Goal: Information Seeking & Learning: Check status

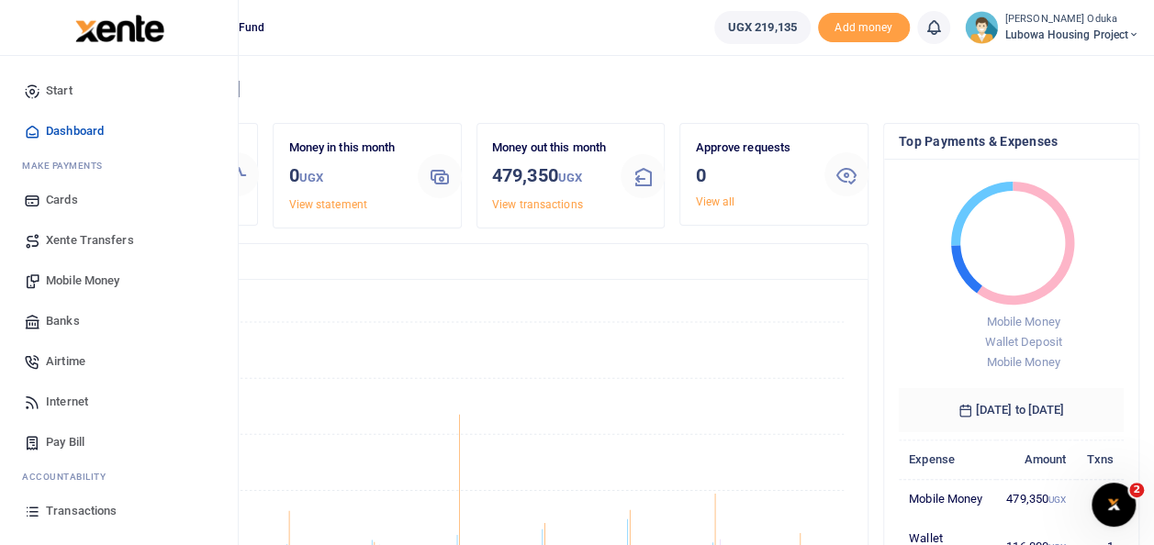
click at [82, 511] on span "Transactions" at bounding box center [81, 511] width 71 height 18
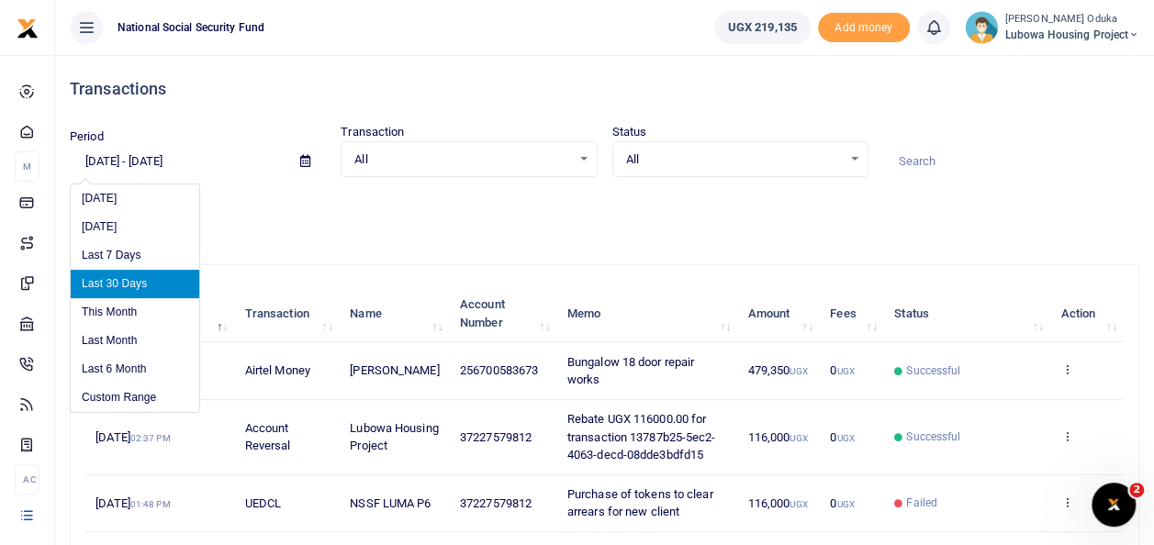
click at [95, 160] on input "[DATE] - [DATE]" at bounding box center [178, 161] width 216 height 31
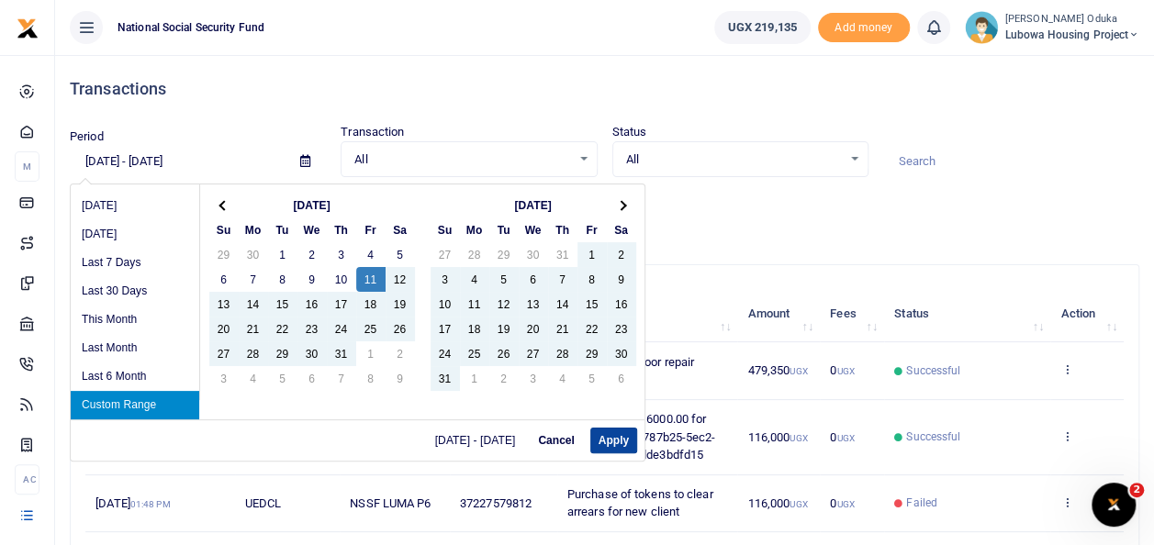
type input "[DATE] - [DATE]"
click at [608, 435] on button "Apply" at bounding box center [613, 441] width 47 height 26
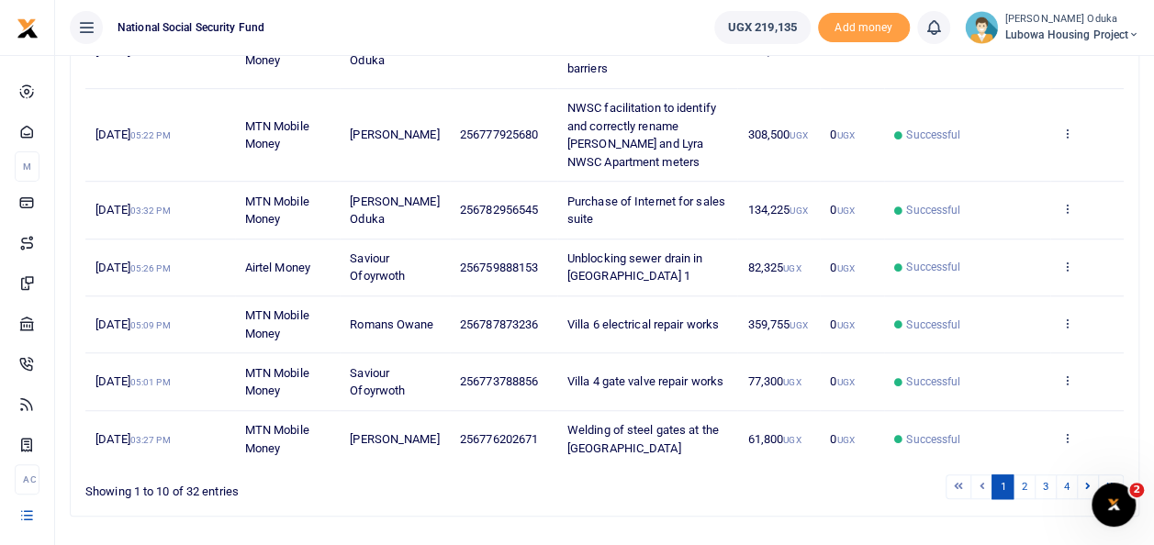
scroll to position [520, 0]
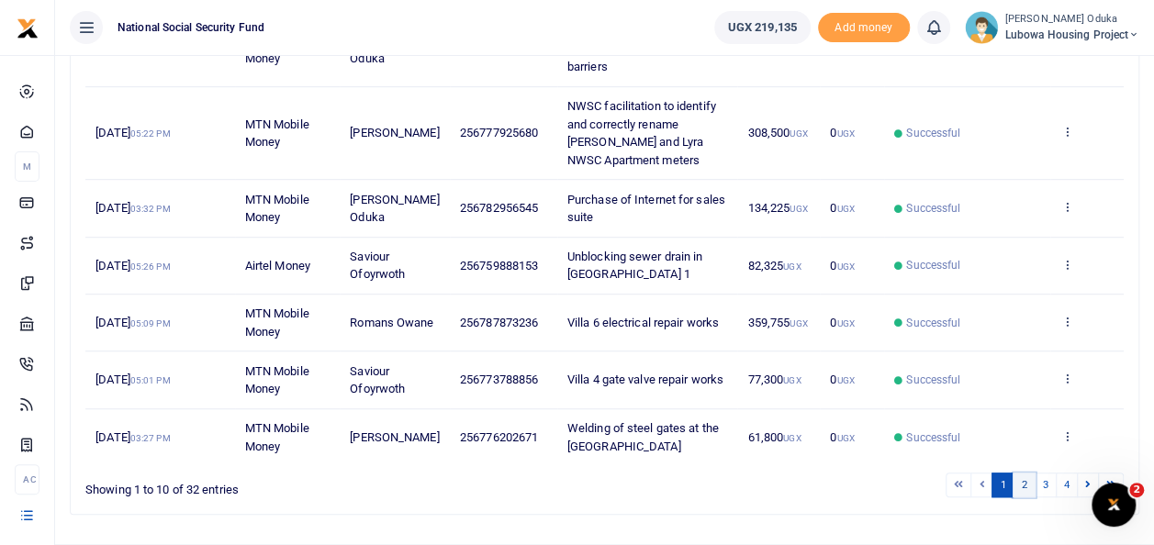
click at [1030, 483] on link "2" at bounding box center [1023, 485] width 22 height 25
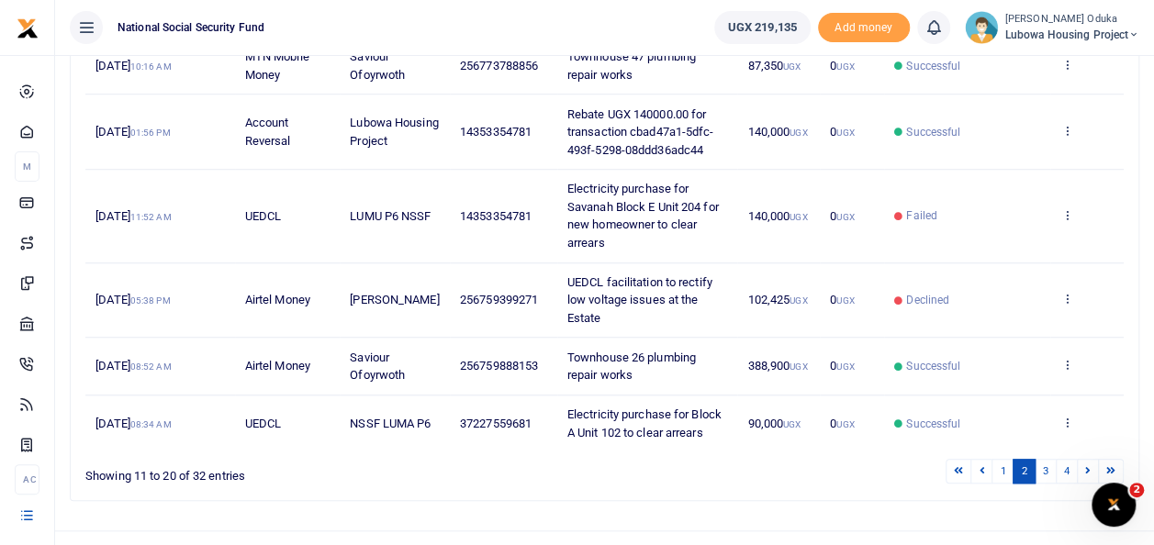
scroll to position [614, 0]
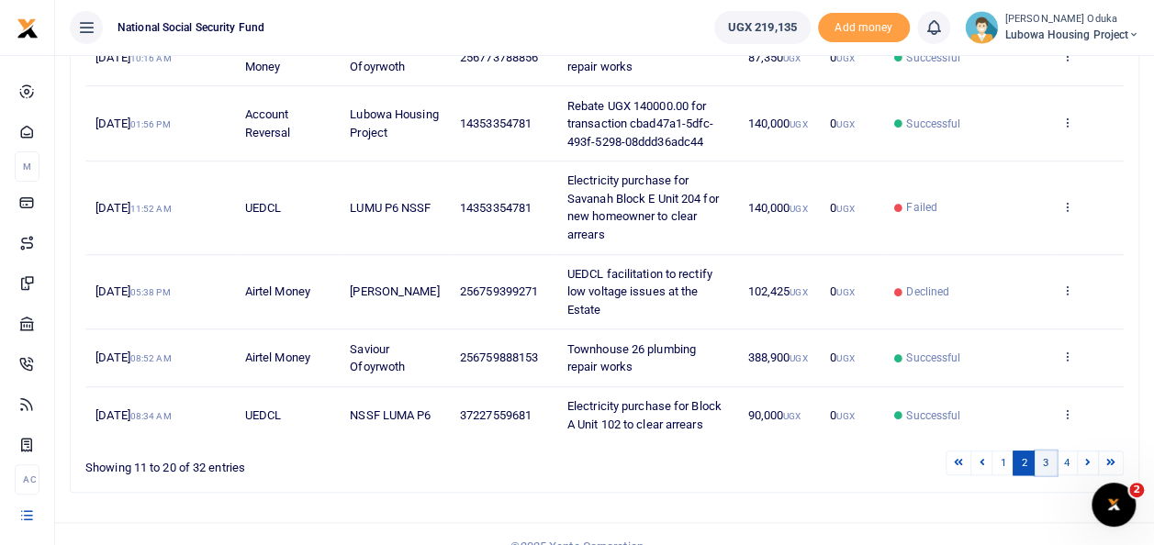
click at [1047, 460] on link "3" at bounding box center [1046, 463] width 22 height 25
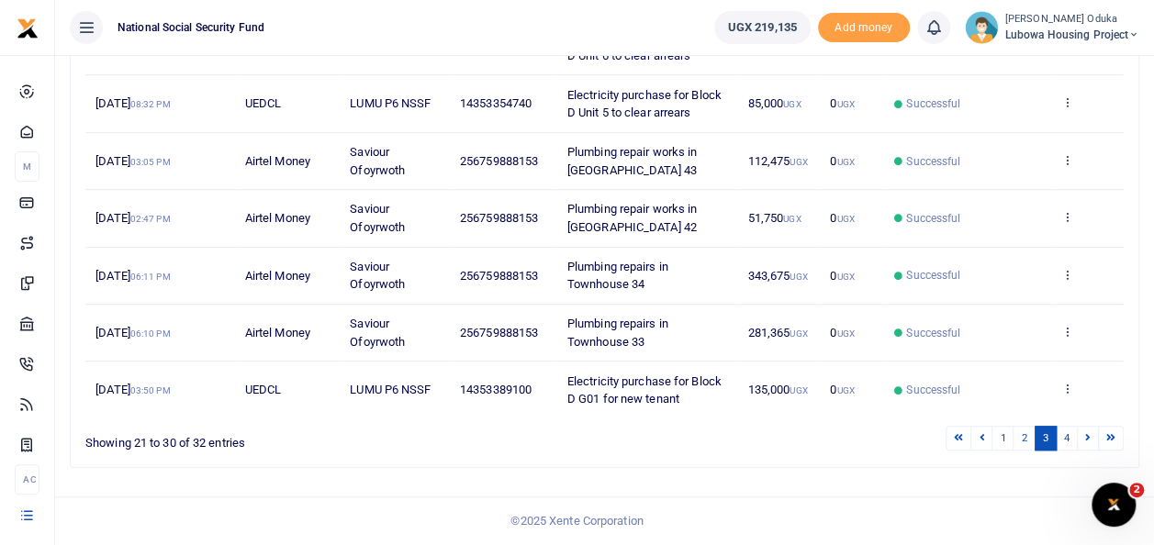
scroll to position [526, 0]
click at [1064, 334] on icon at bounding box center [1066, 331] width 12 height 13
click at [1028, 365] on link "View details" at bounding box center [999, 378] width 145 height 26
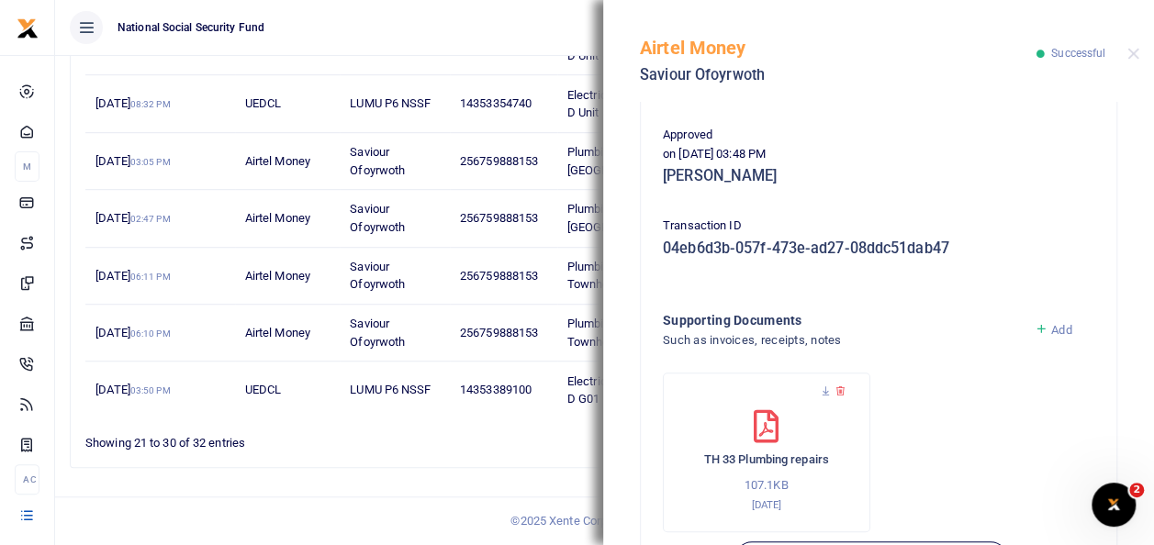
scroll to position [435, 0]
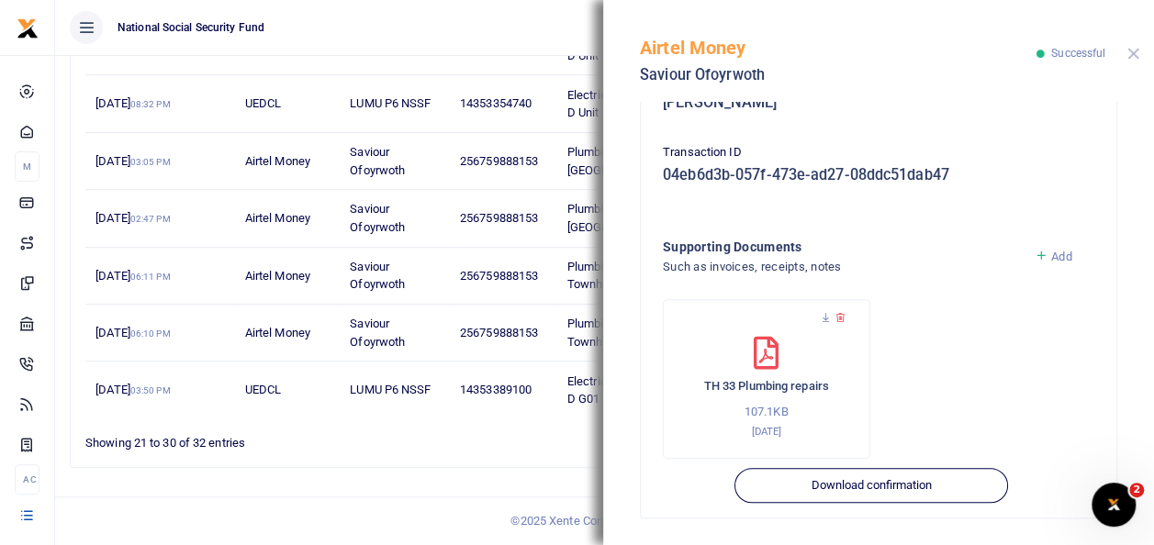
click at [1131, 57] on button "Close" at bounding box center [1133, 54] width 12 height 12
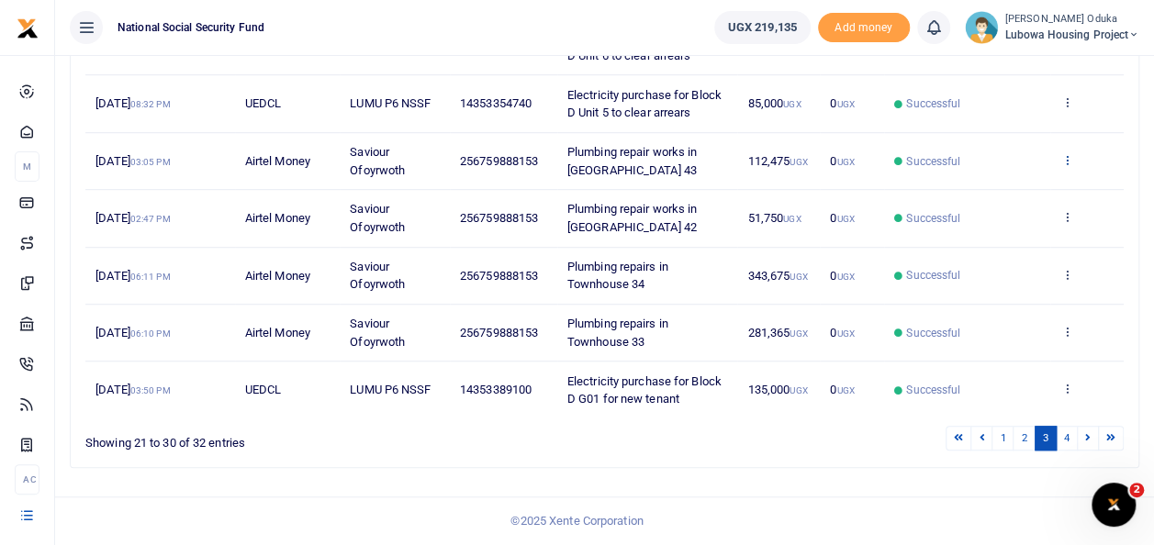
click at [1067, 160] on icon at bounding box center [1066, 159] width 12 height 13
click at [1009, 194] on link "View details" at bounding box center [999, 207] width 145 height 26
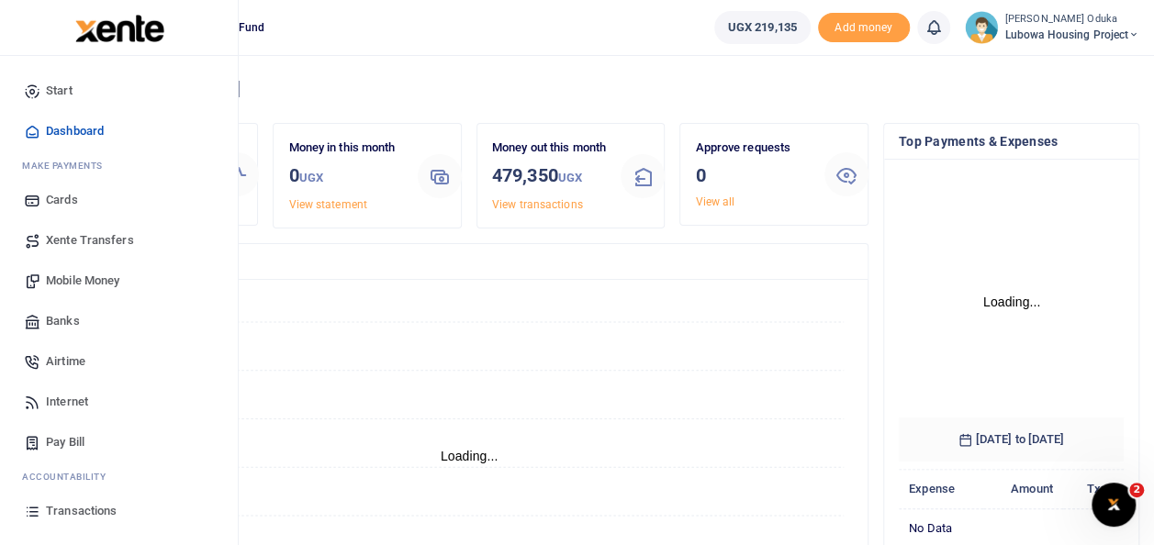
scroll to position [257, 211]
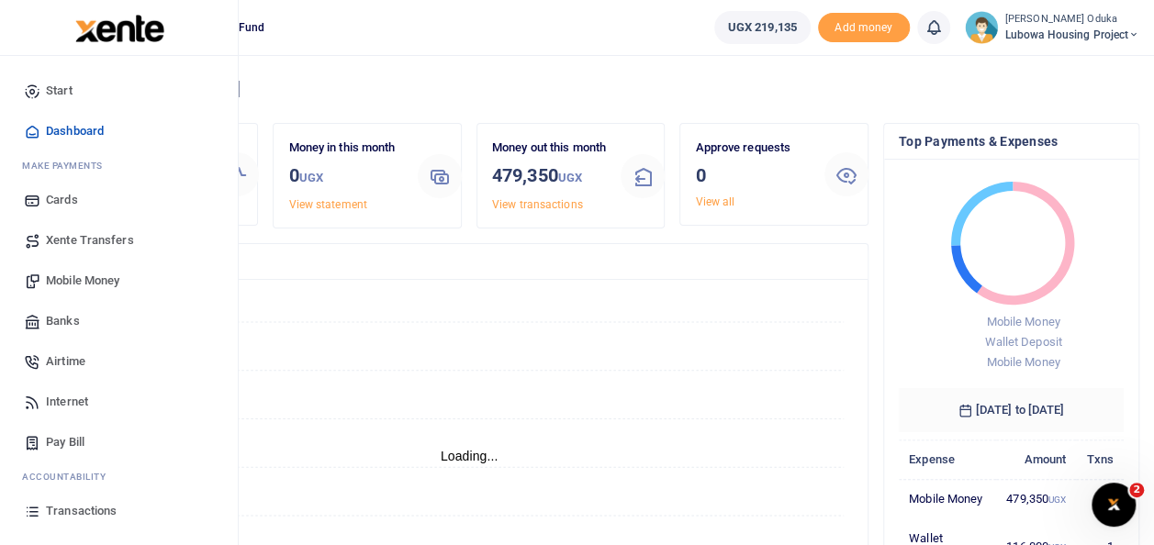
click at [72, 509] on span "Transactions" at bounding box center [81, 511] width 71 height 18
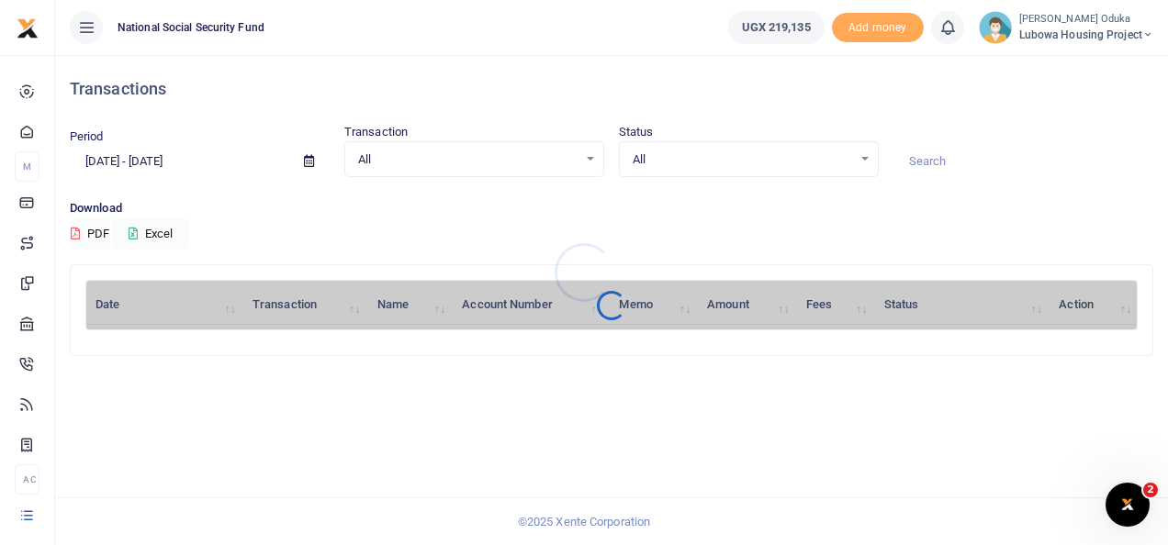
click at [127, 152] on div at bounding box center [584, 272] width 1168 height 545
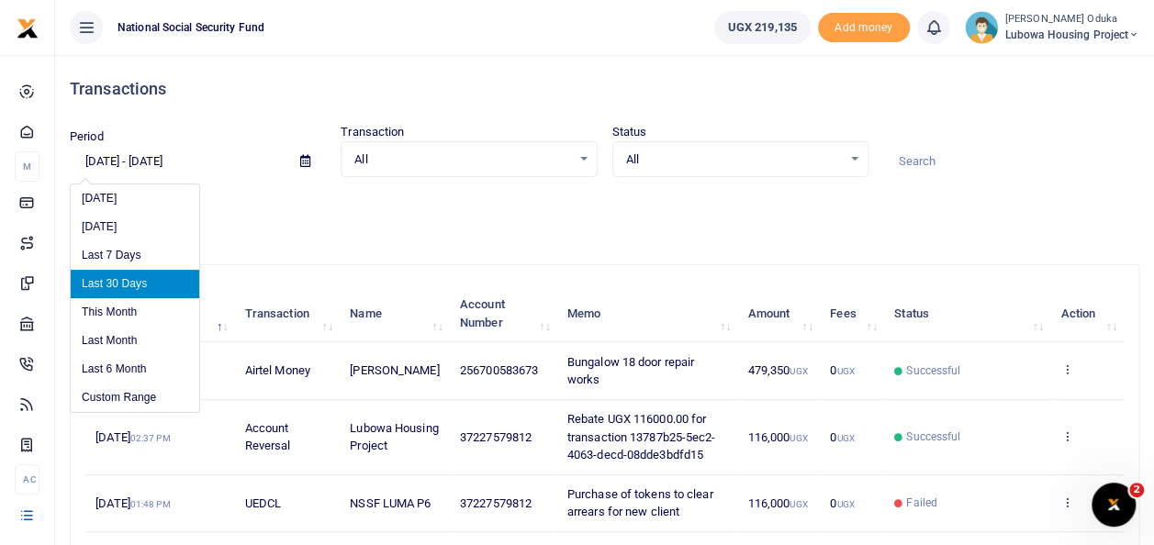
click at [99, 161] on input "[DATE] - [DATE]" at bounding box center [178, 161] width 216 height 31
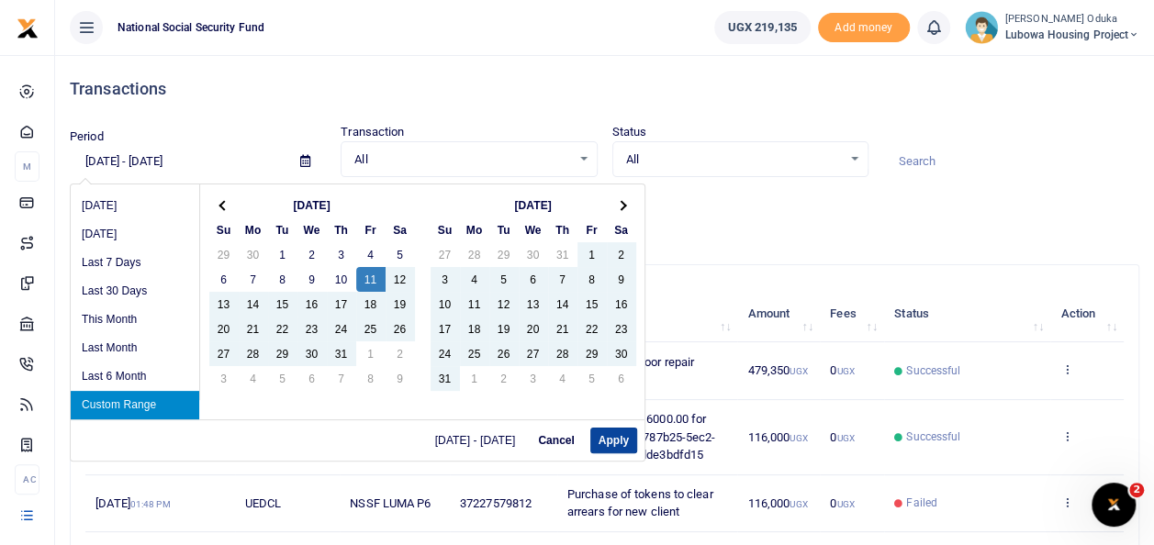
type input "[DATE] - [DATE]"
click at [615, 434] on button "Apply" at bounding box center [613, 441] width 47 height 26
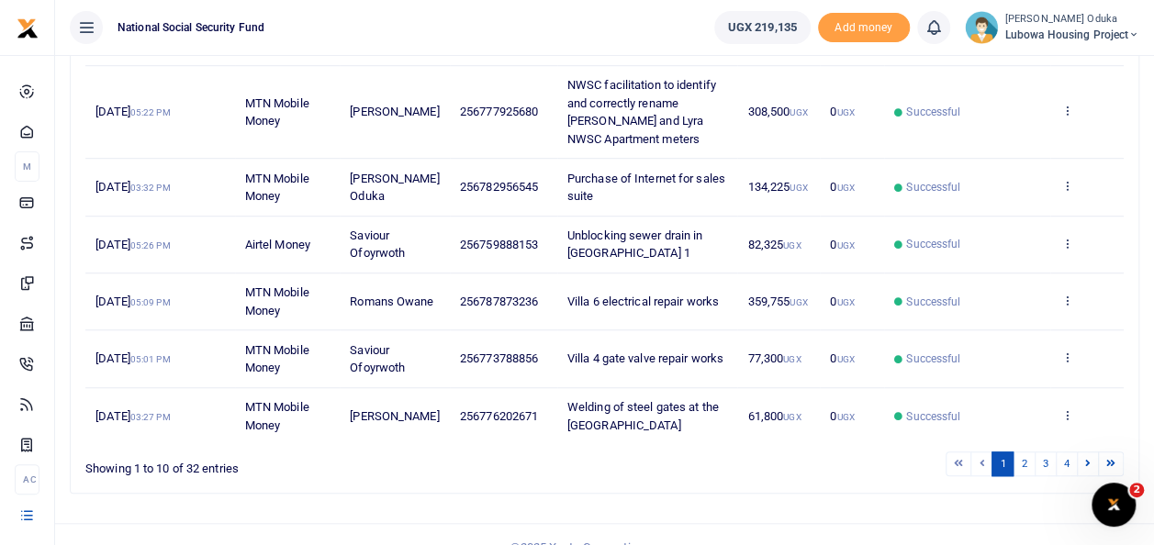
scroll to position [562, 0]
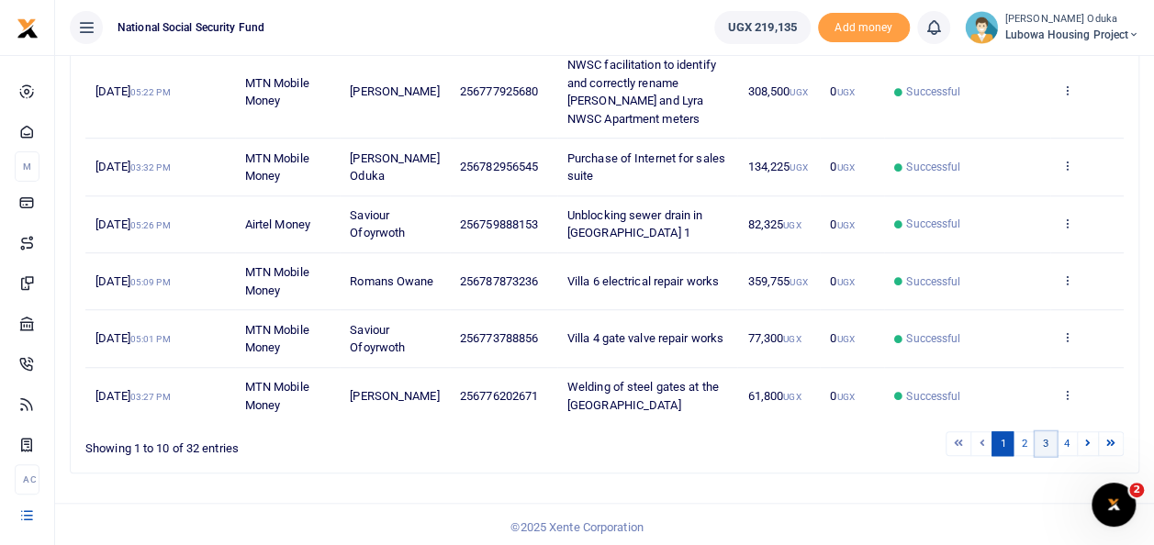
click at [1048, 437] on link "3" at bounding box center [1046, 443] width 22 height 25
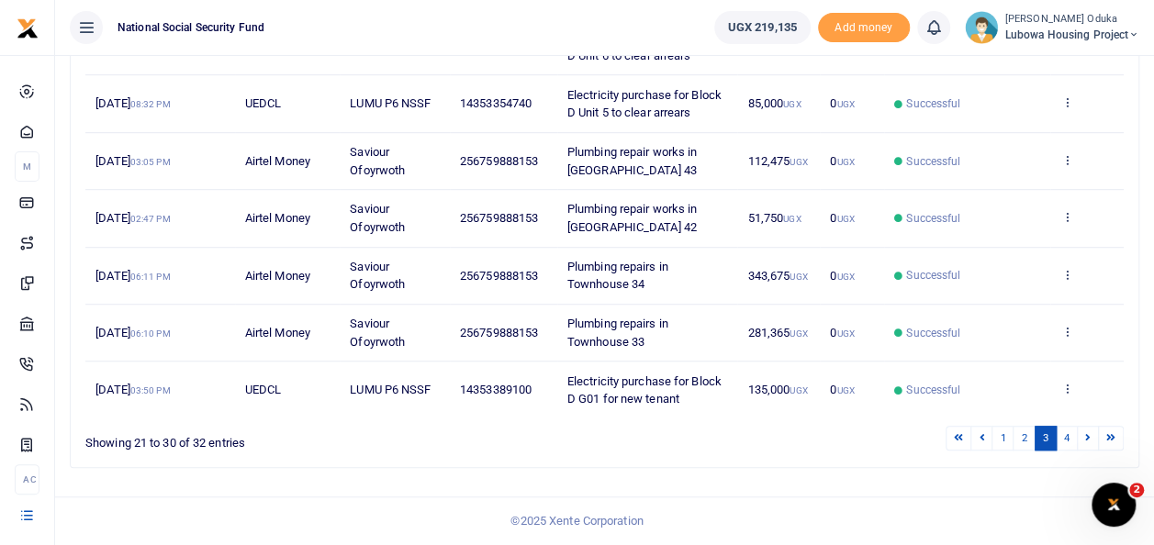
scroll to position [526, 0]
click at [1070, 441] on link "4" at bounding box center [1067, 438] width 22 height 25
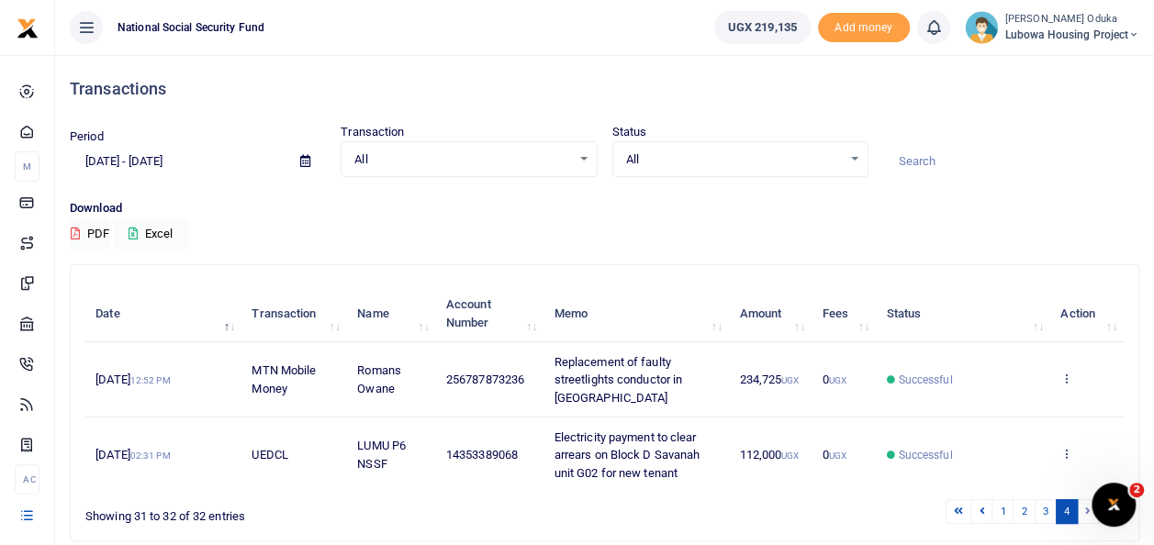
scroll to position [71, 0]
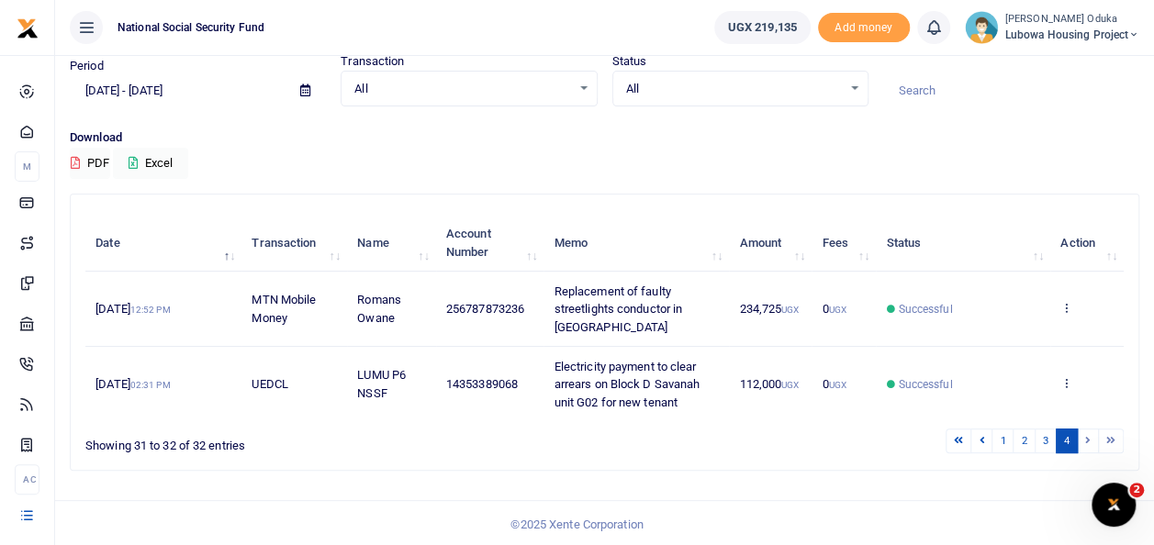
click at [1087, 435] on li at bounding box center [1088, 441] width 21 height 25
click at [1049, 441] on link "3" at bounding box center [1046, 441] width 22 height 25
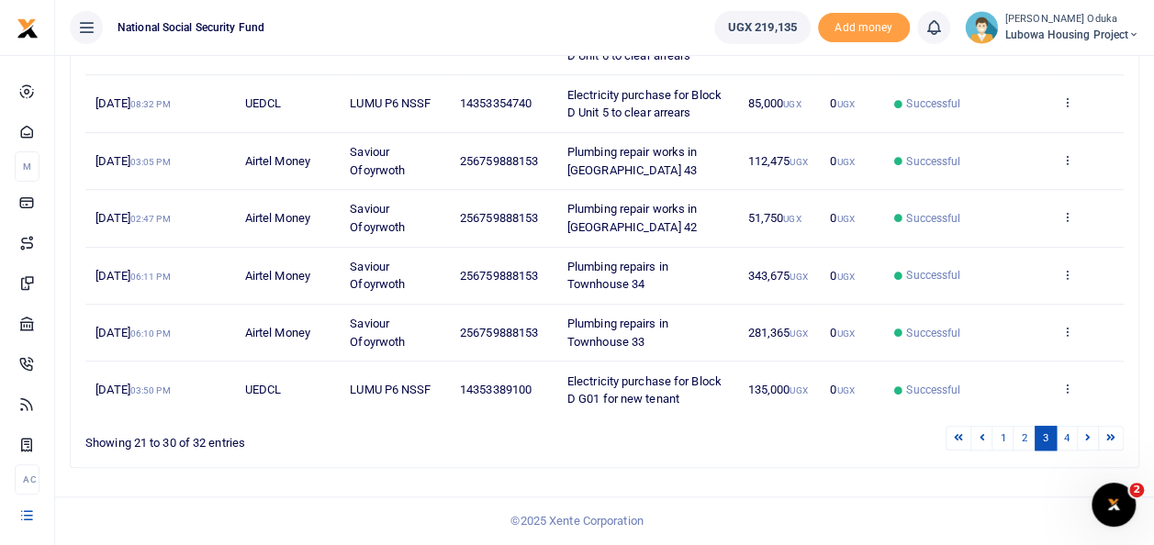
scroll to position [526, 0]
click at [1067, 437] on link "4" at bounding box center [1067, 438] width 22 height 25
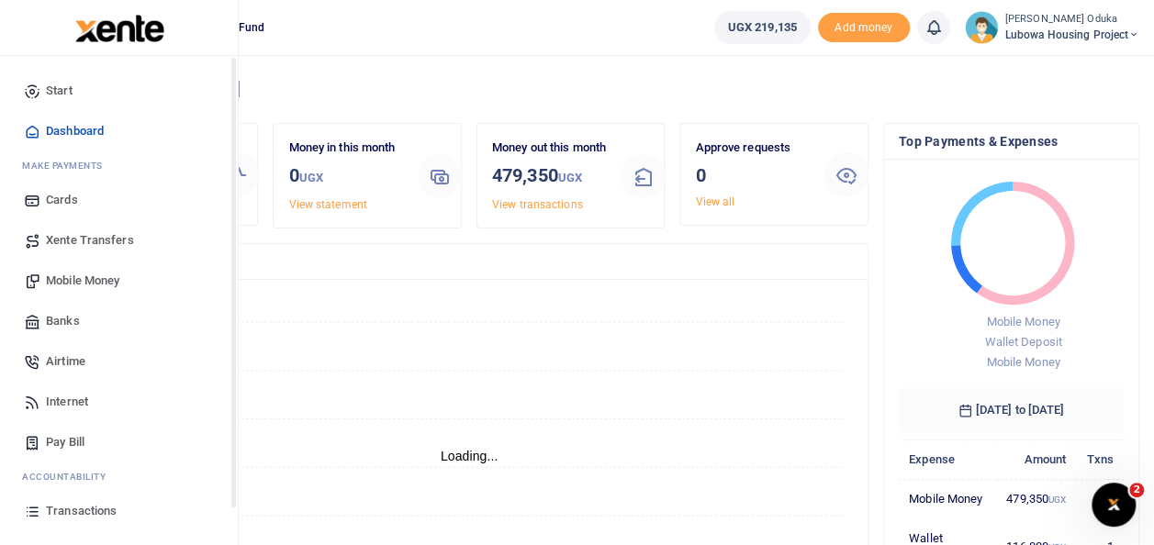
scroll to position [15, 15]
click at [66, 516] on span "Transactions" at bounding box center [81, 511] width 71 height 18
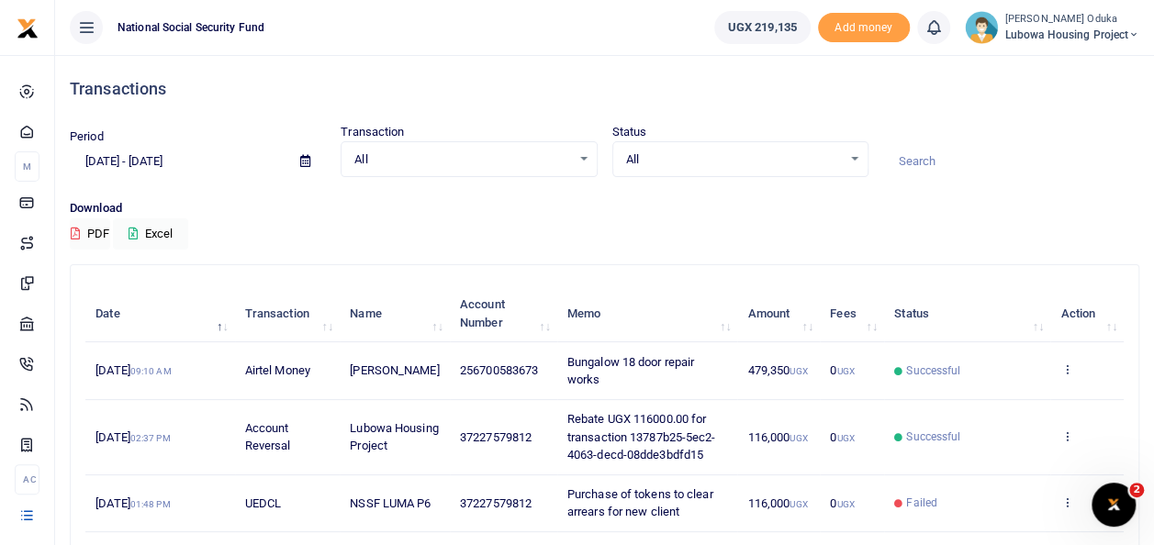
click at [107, 164] on div at bounding box center [577, 272] width 1154 height 545
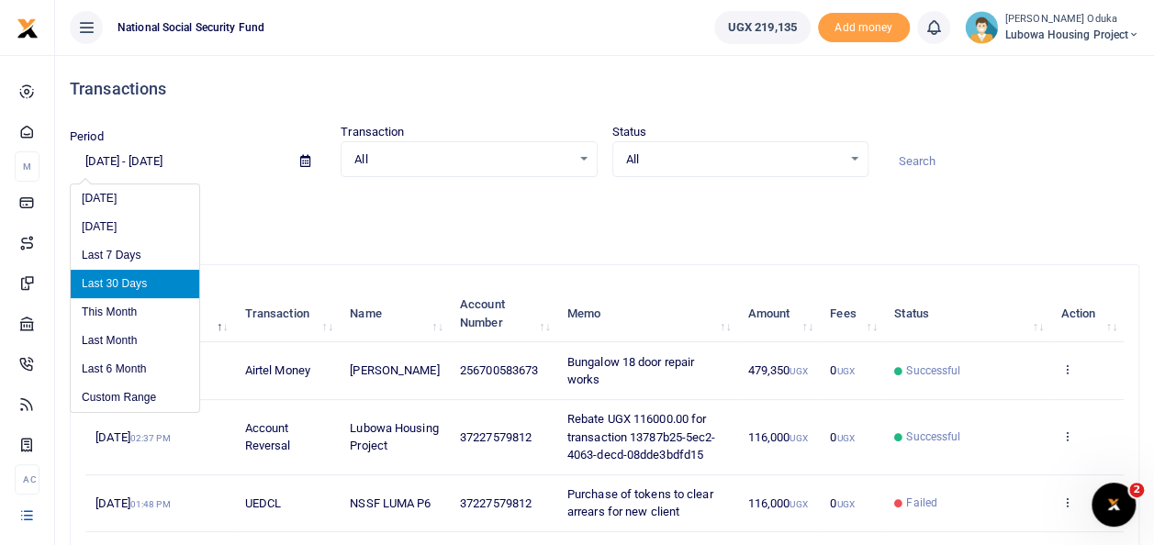
click at [97, 161] on input "[DATE] - [DATE]" at bounding box center [178, 161] width 216 height 31
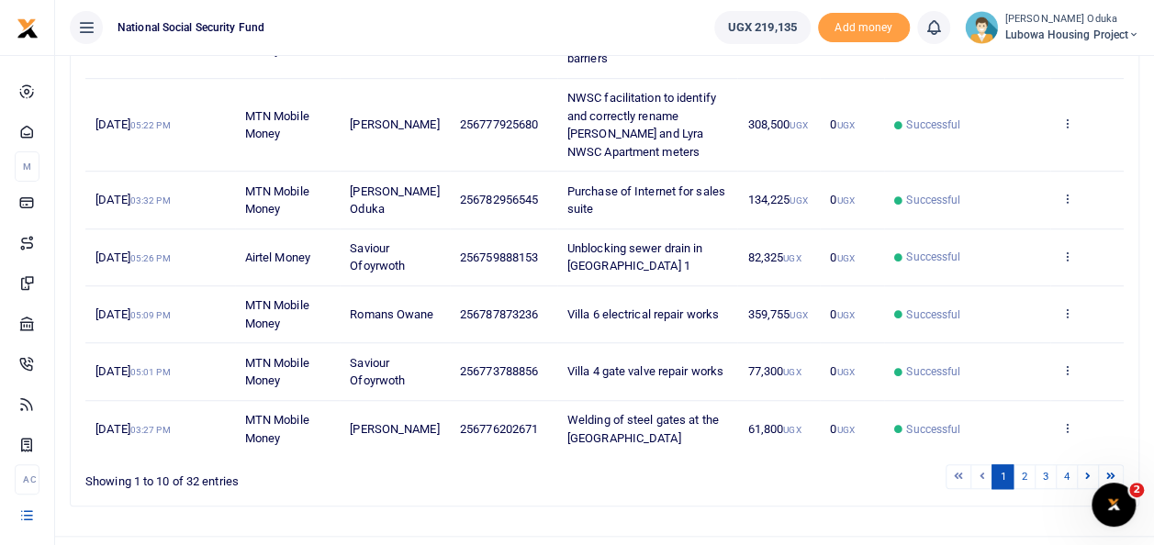
scroll to position [562, 0]
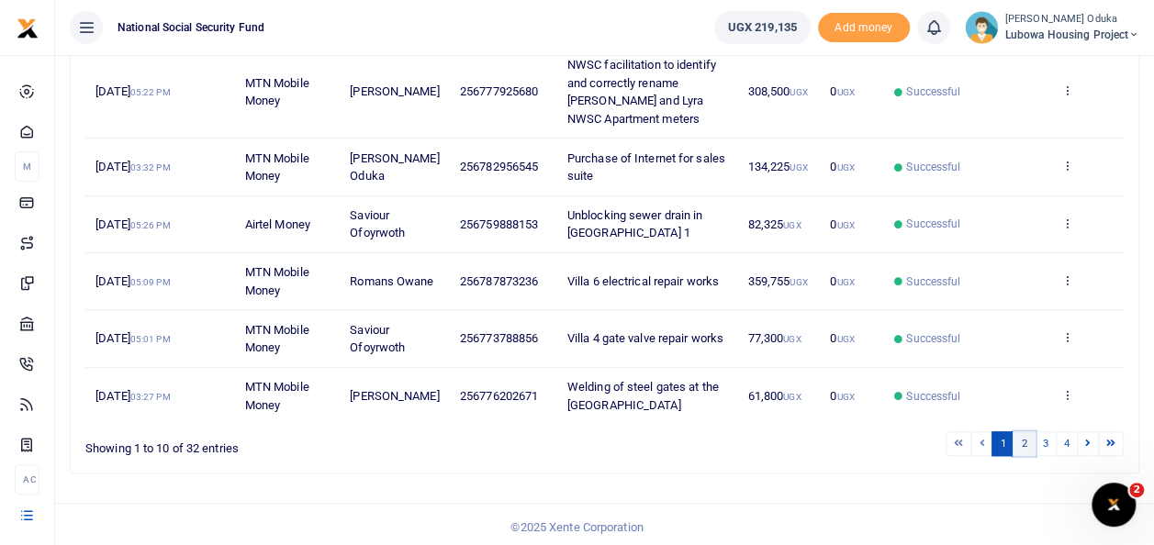
click at [1023, 440] on link "2" at bounding box center [1023, 443] width 22 height 25
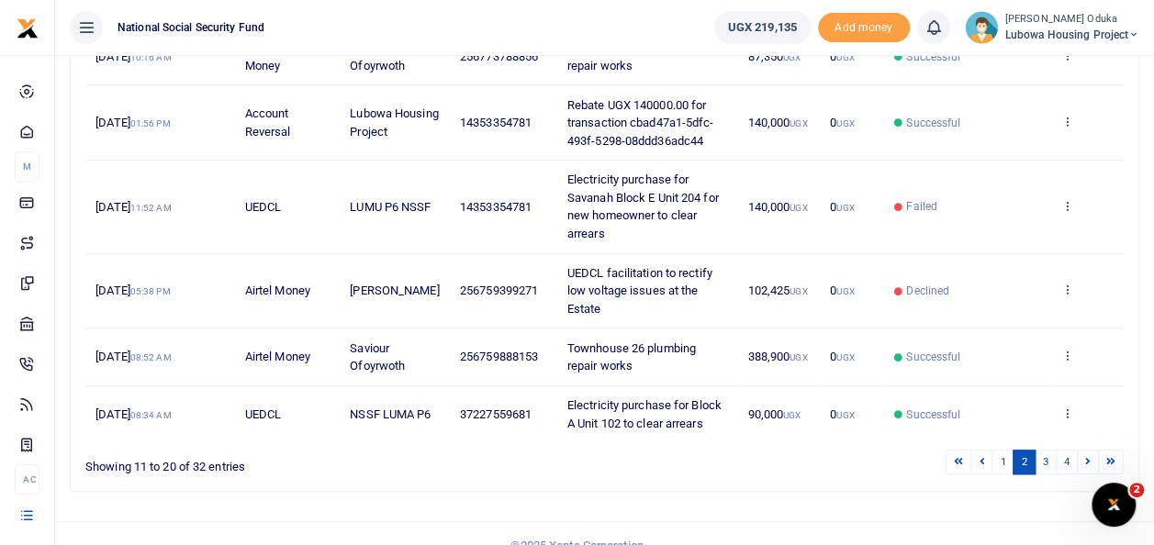
scroll to position [633, 0]
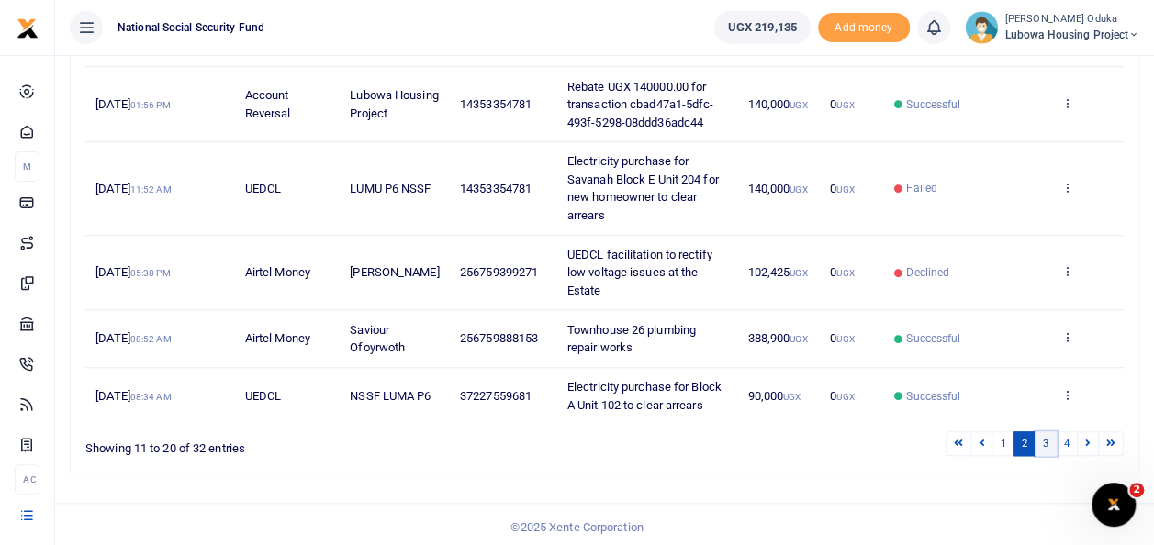
click at [1045, 444] on link "3" at bounding box center [1046, 443] width 22 height 25
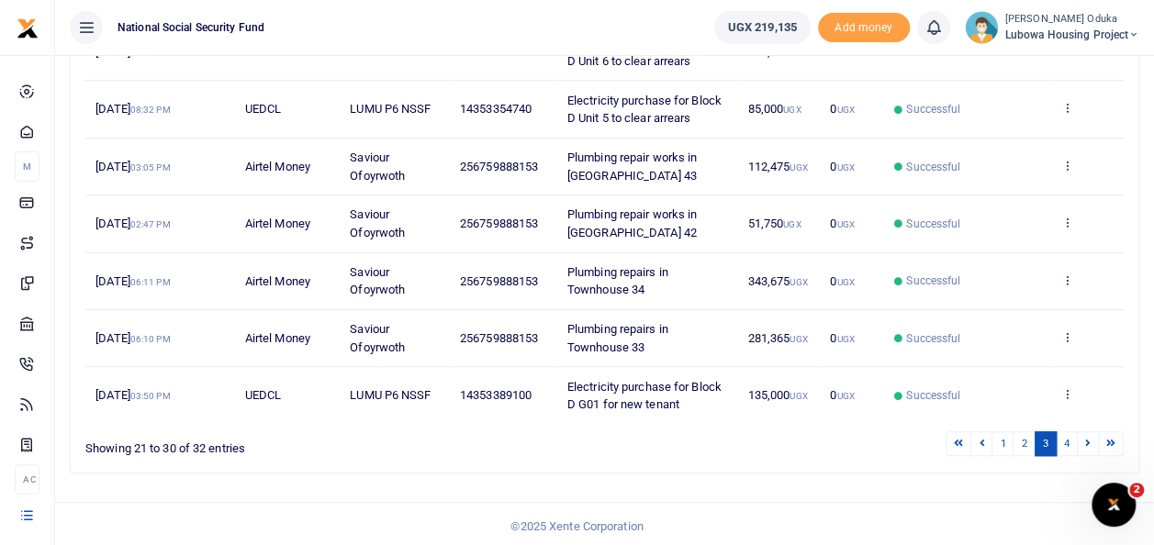
scroll to position [526, 0]
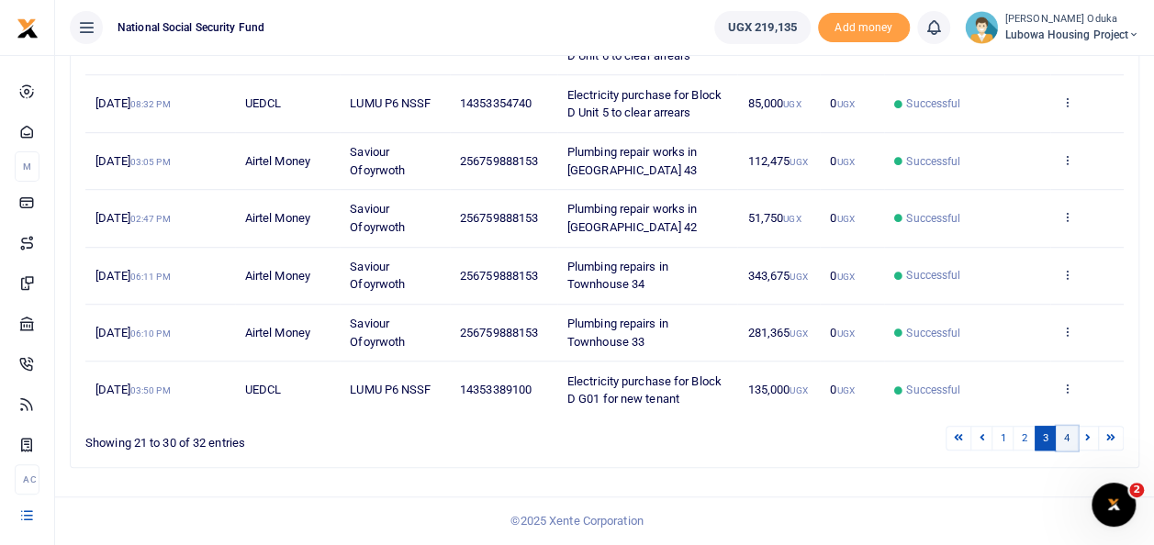
click at [1067, 437] on link "4" at bounding box center [1067, 438] width 22 height 25
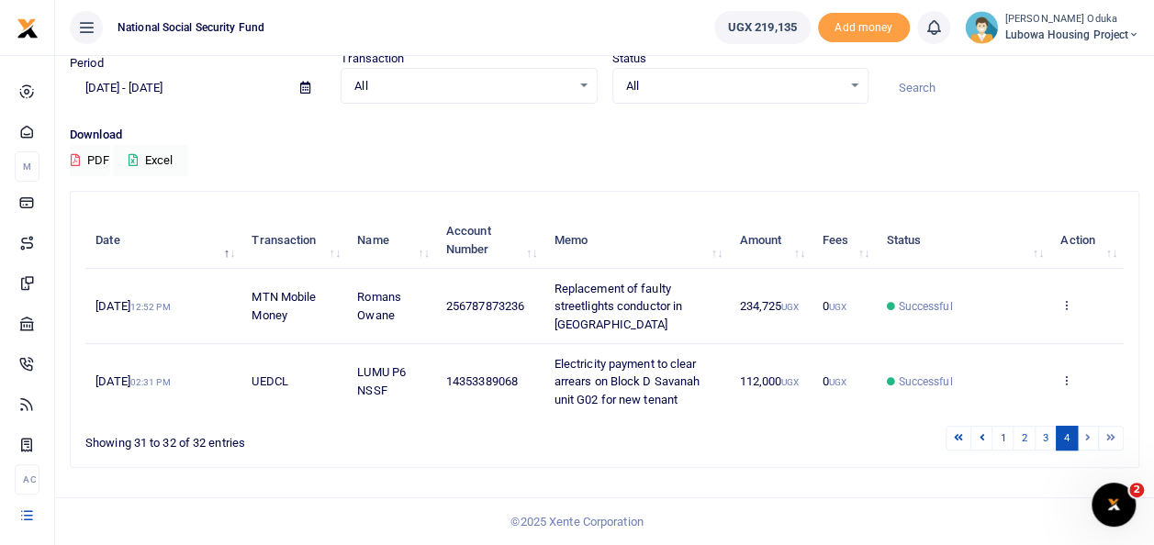
scroll to position [71, 0]
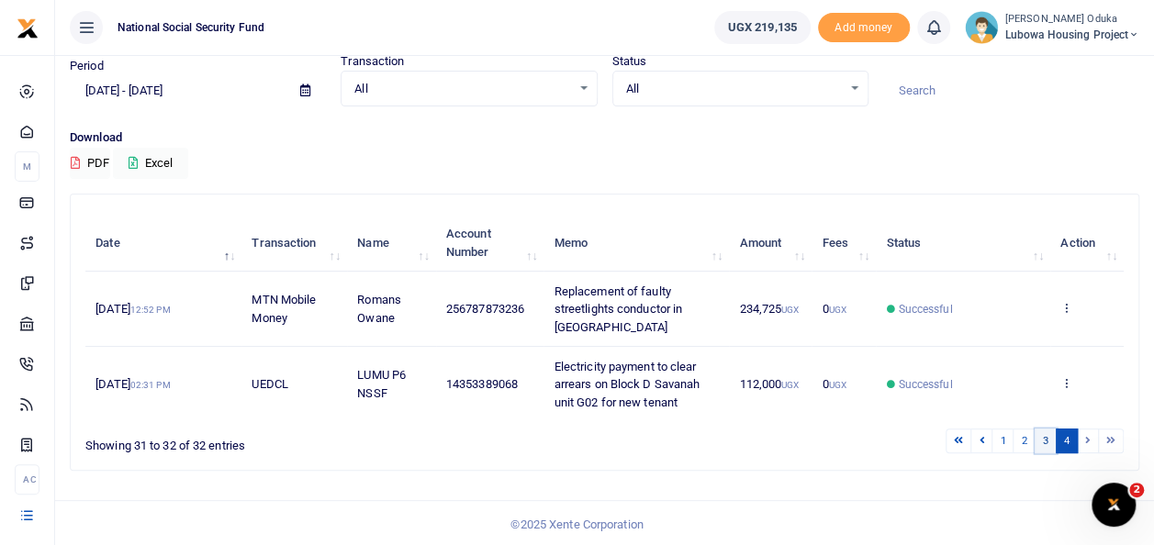
click at [1045, 435] on link "3" at bounding box center [1046, 441] width 22 height 25
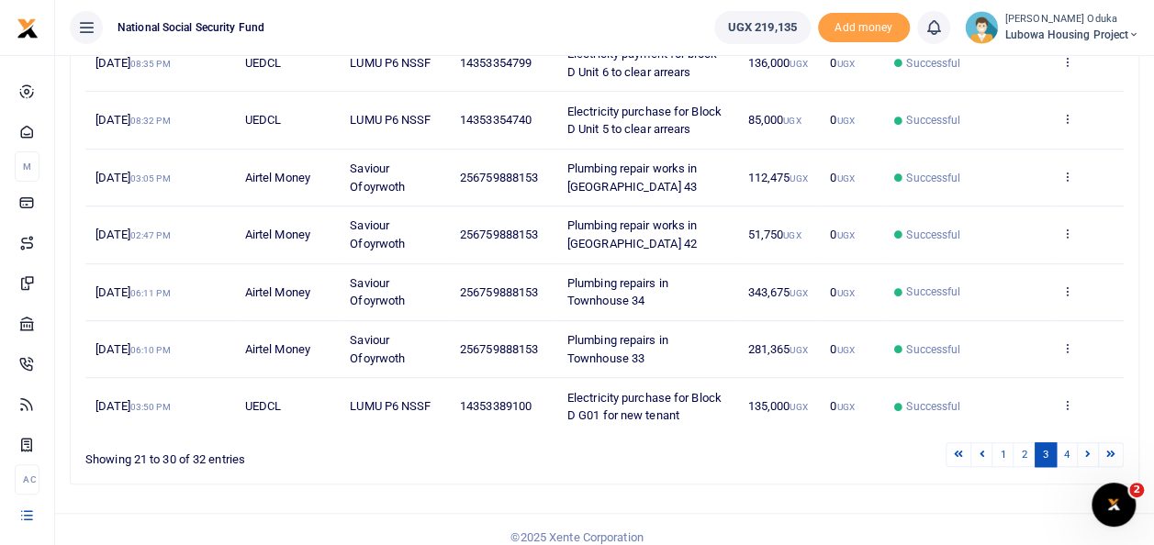
scroll to position [526, 0]
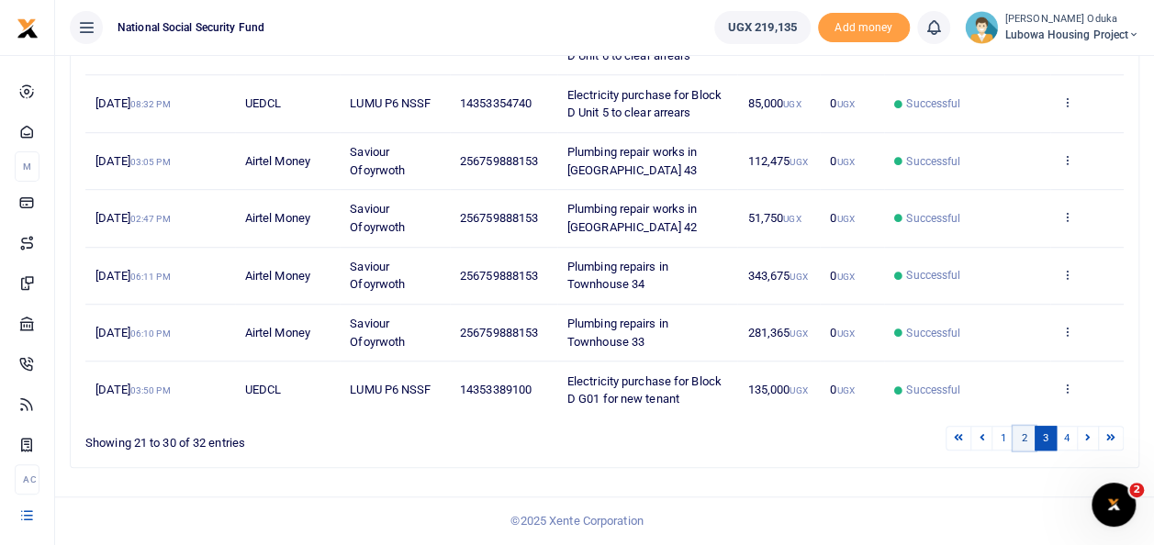
click at [1028, 437] on link "2" at bounding box center [1023, 438] width 22 height 25
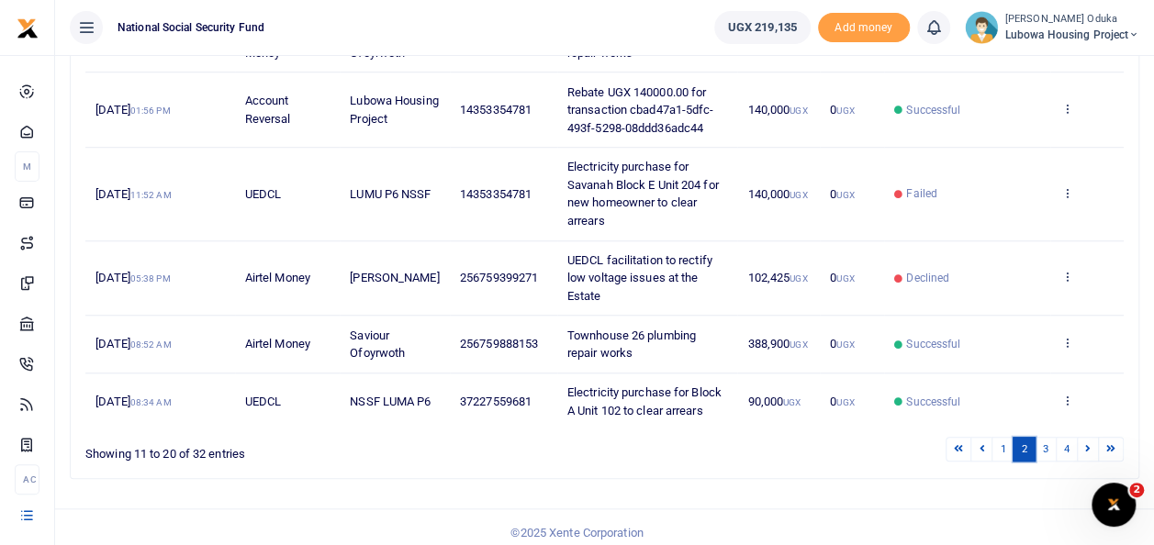
scroll to position [633, 0]
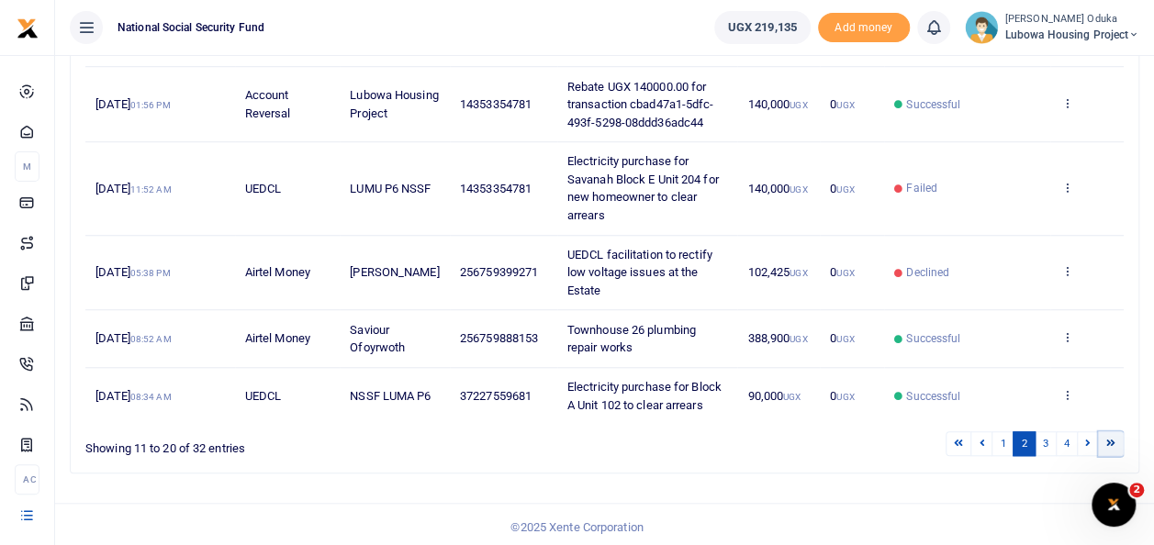
click at [1110, 439] on icon at bounding box center [1110, 443] width 9 height 10
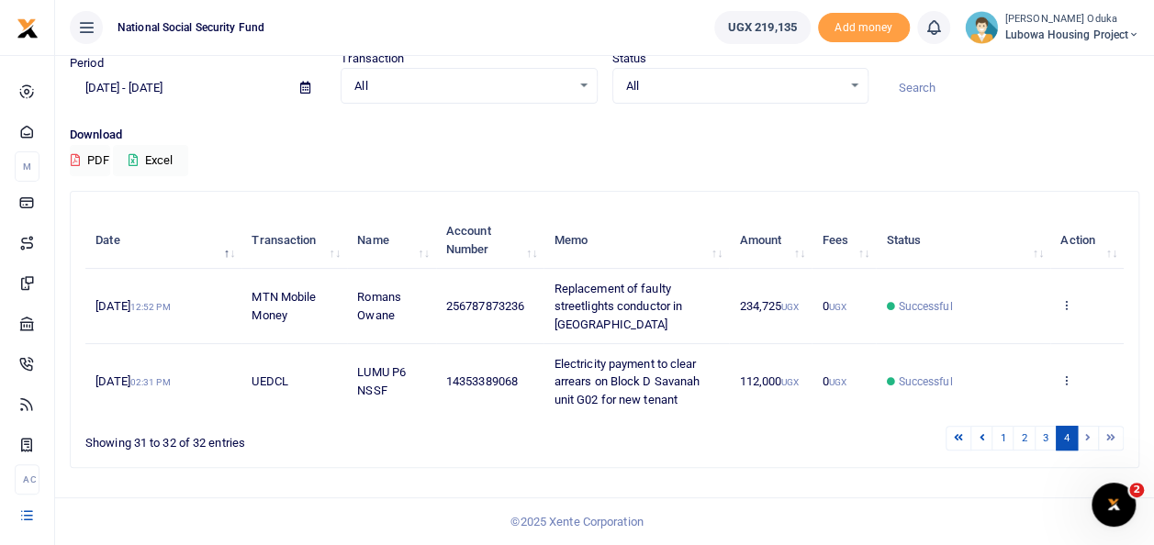
scroll to position [71, 0]
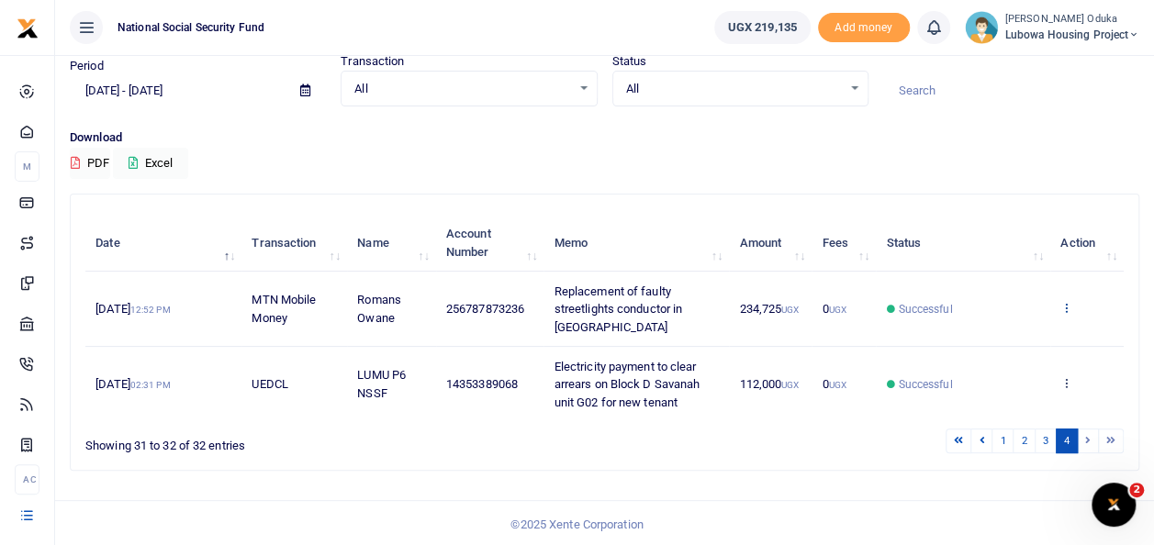
click at [1063, 306] on icon at bounding box center [1066, 307] width 12 height 13
click at [1004, 329] on link "View details" at bounding box center [999, 339] width 145 height 26
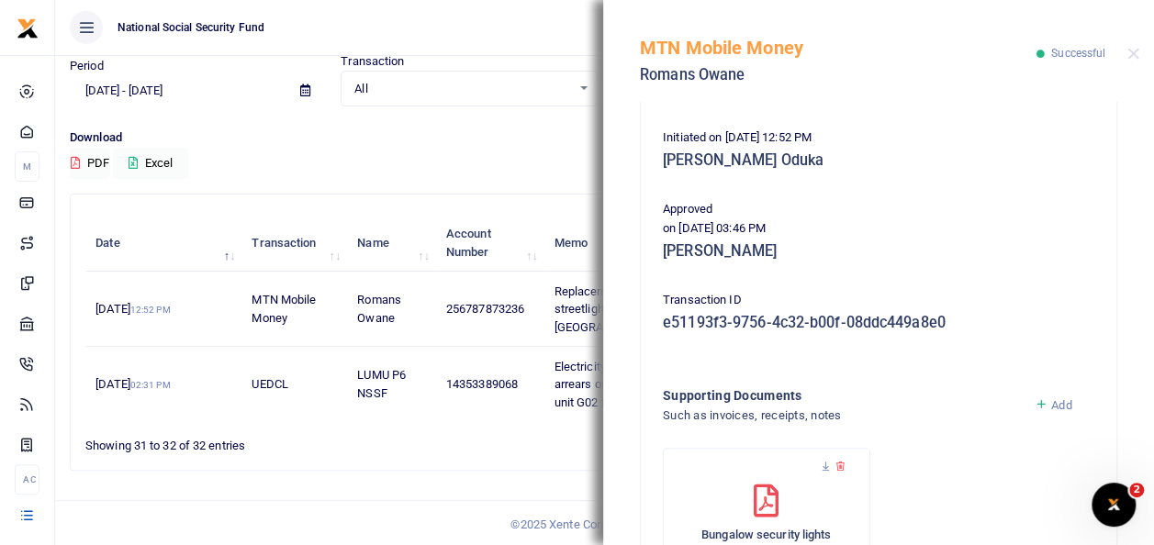
scroll to position [435, 0]
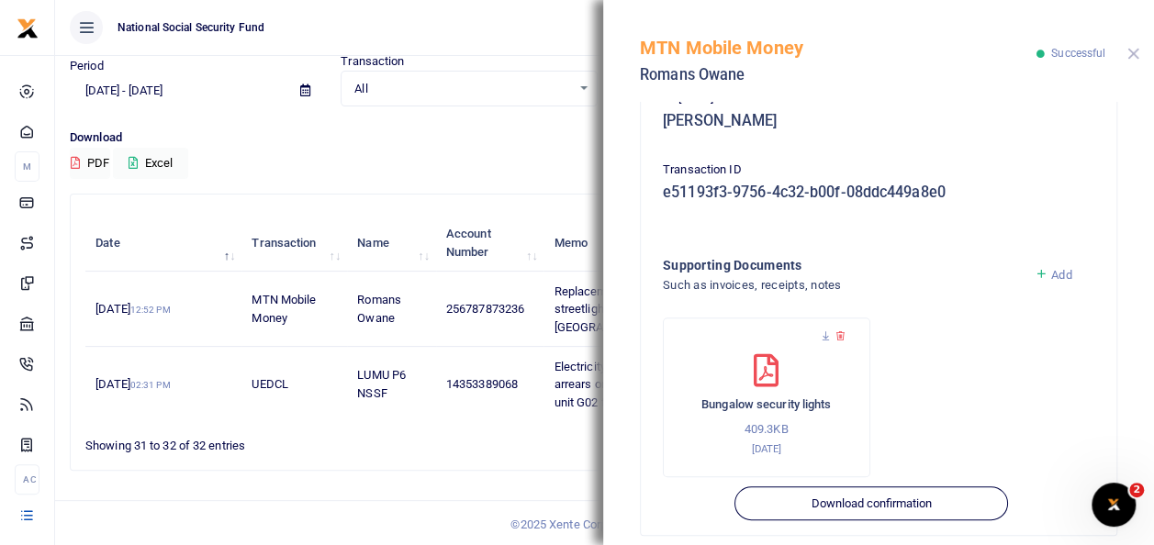
click at [1138, 55] on button "Close" at bounding box center [1133, 54] width 12 height 12
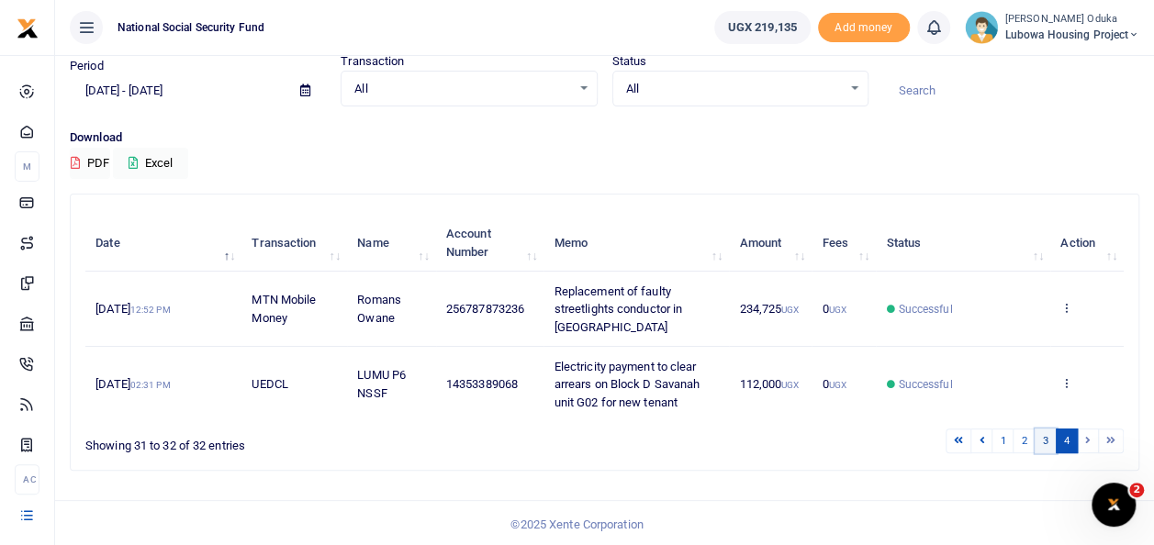
click at [1044, 438] on link "3" at bounding box center [1046, 441] width 22 height 25
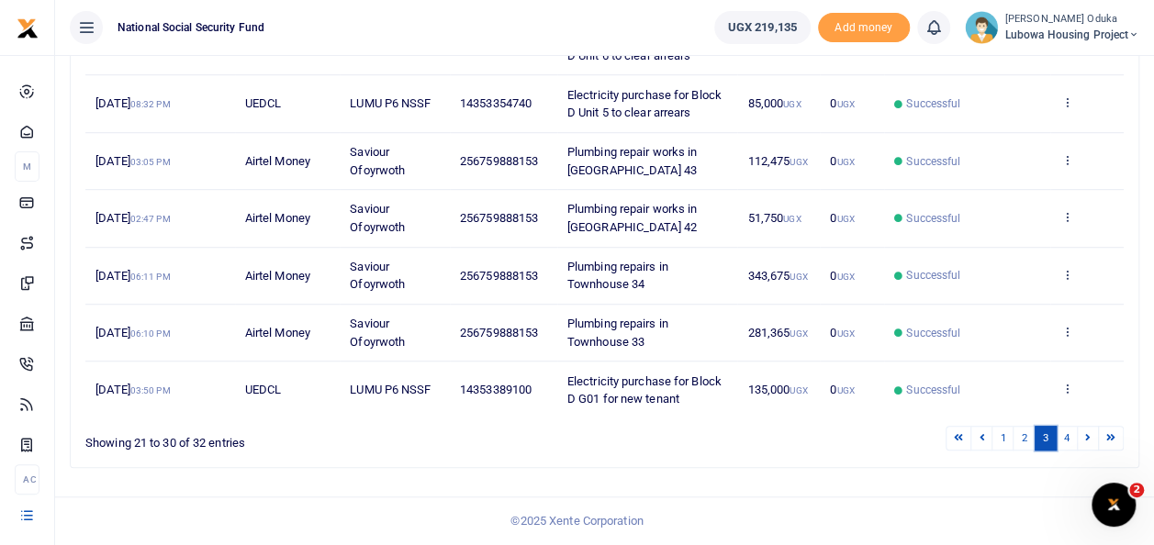
scroll to position [526, 0]
click at [1061, 440] on link "4" at bounding box center [1067, 438] width 22 height 25
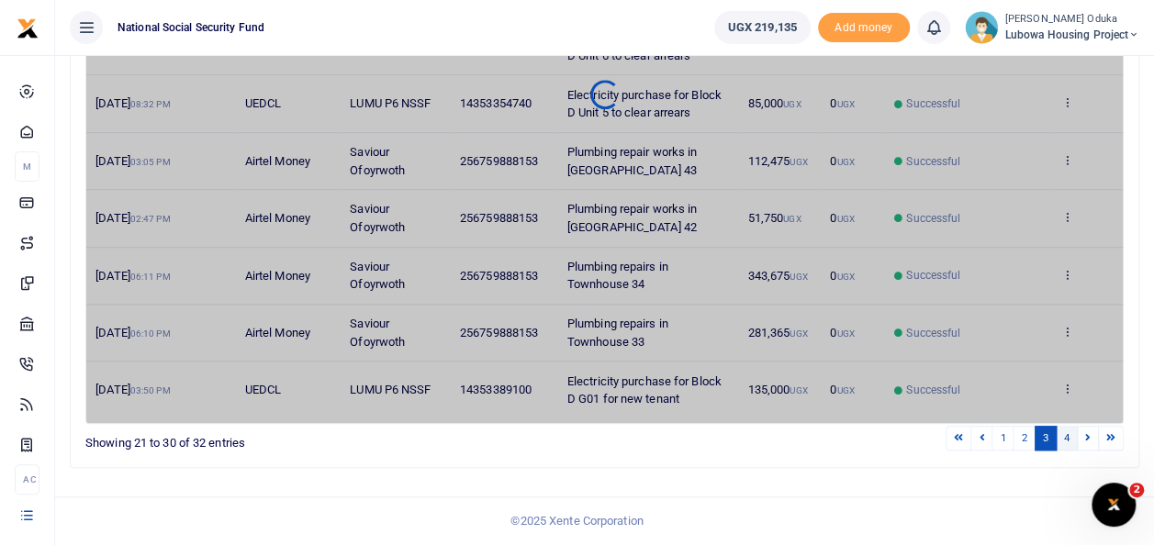
scroll to position [71, 0]
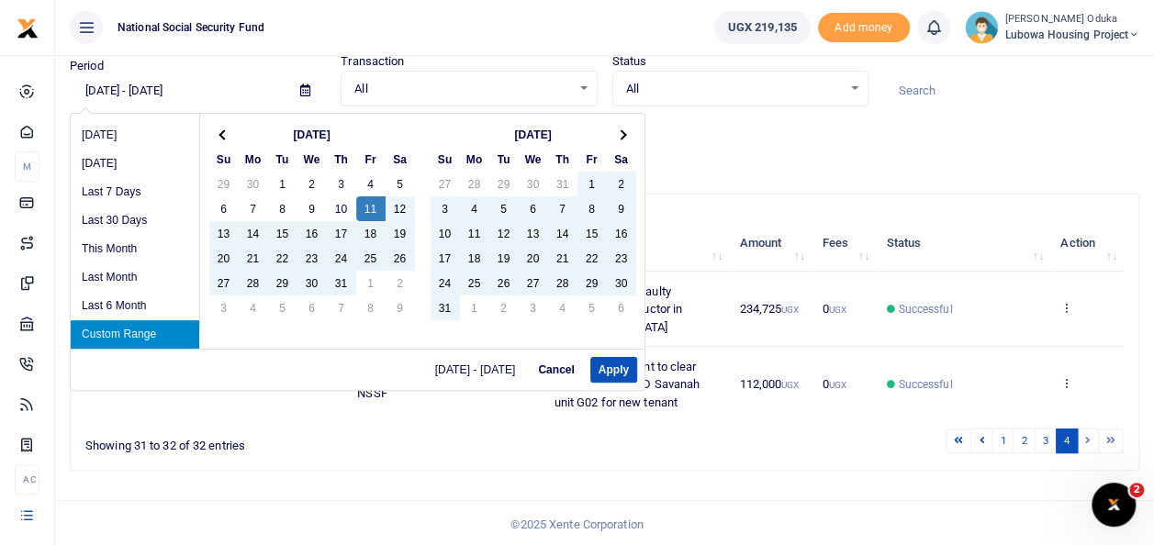
click at [117, 88] on input "07/11/2025 - 09/09/2025" at bounding box center [178, 90] width 216 height 31
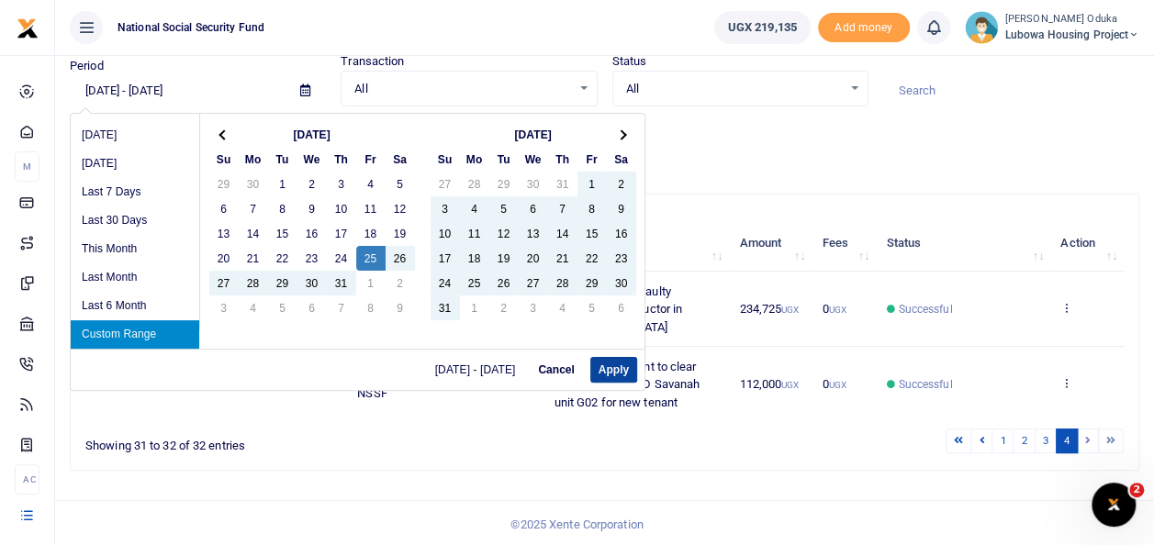
type input "07/25/2025 - 09/09/2025"
click at [610, 364] on button "Apply" at bounding box center [613, 370] width 47 height 26
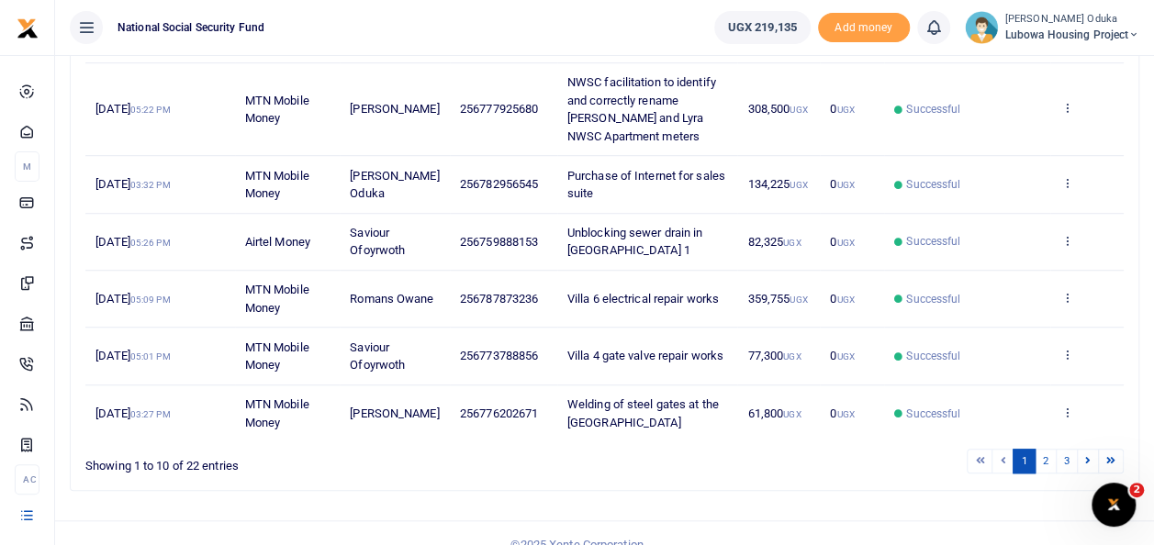
scroll to position [548, 0]
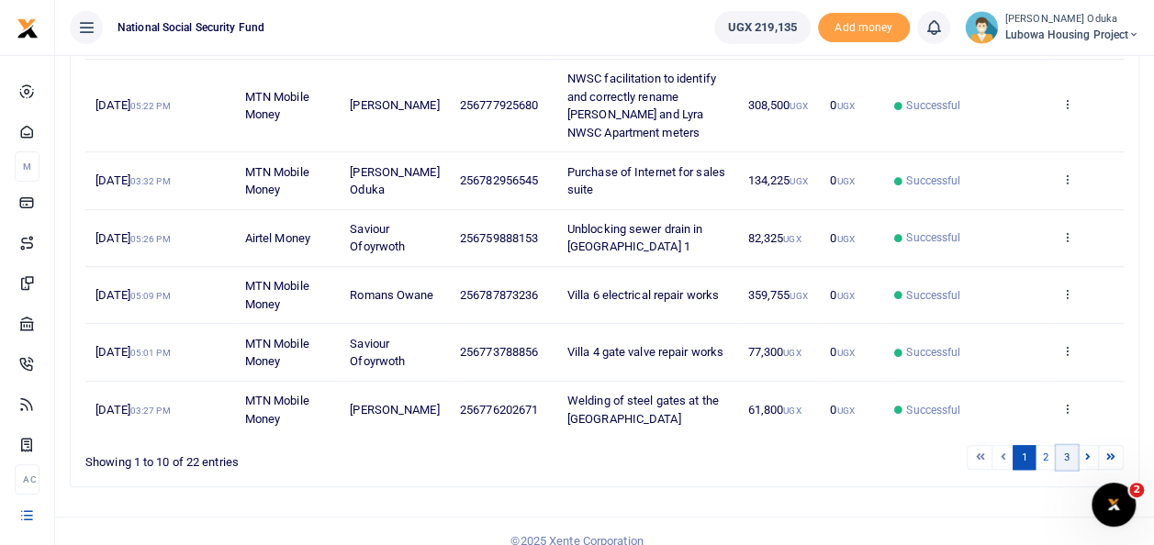
click at [1068, 452] on link "3" at bounding box center [1067, 457] width 22 height 25
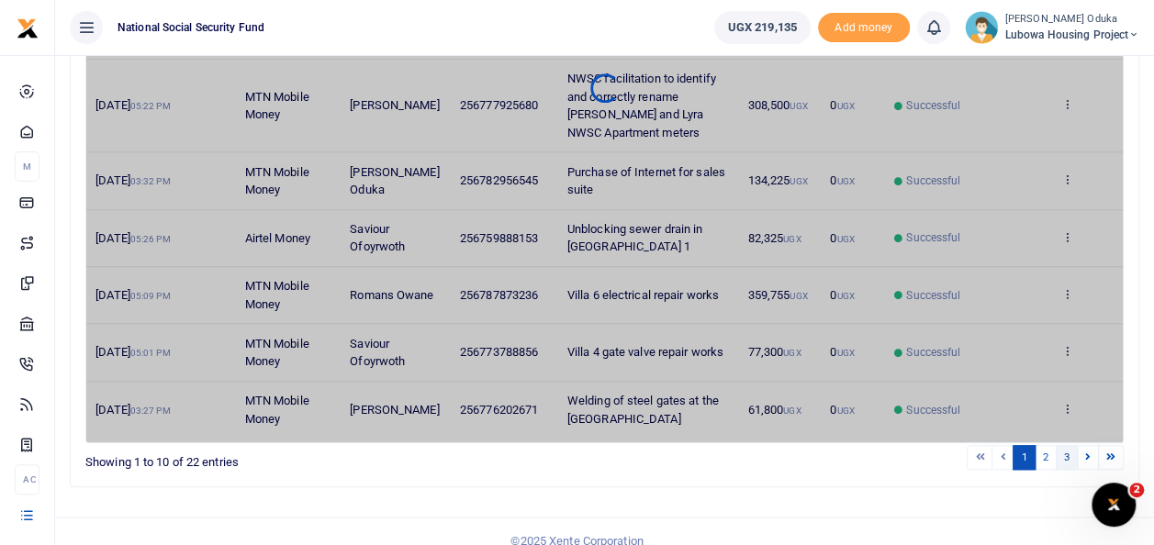
scroll to position [71, 0]
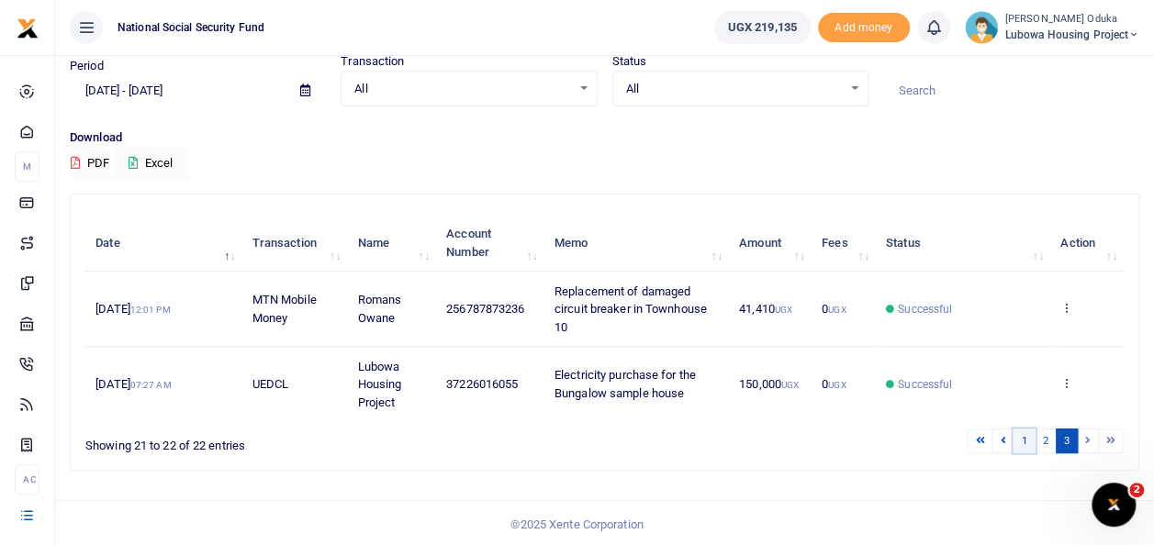
click at [1028, 441] on link "1" at bounding box center [1023, 441] width 22 height 25
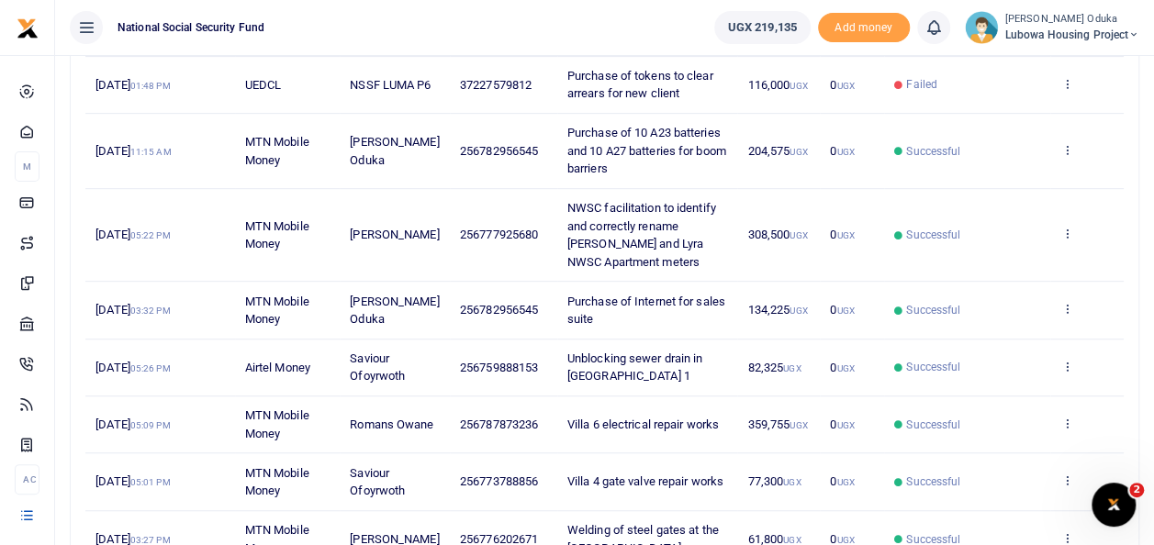
scroll to position [442, 0]
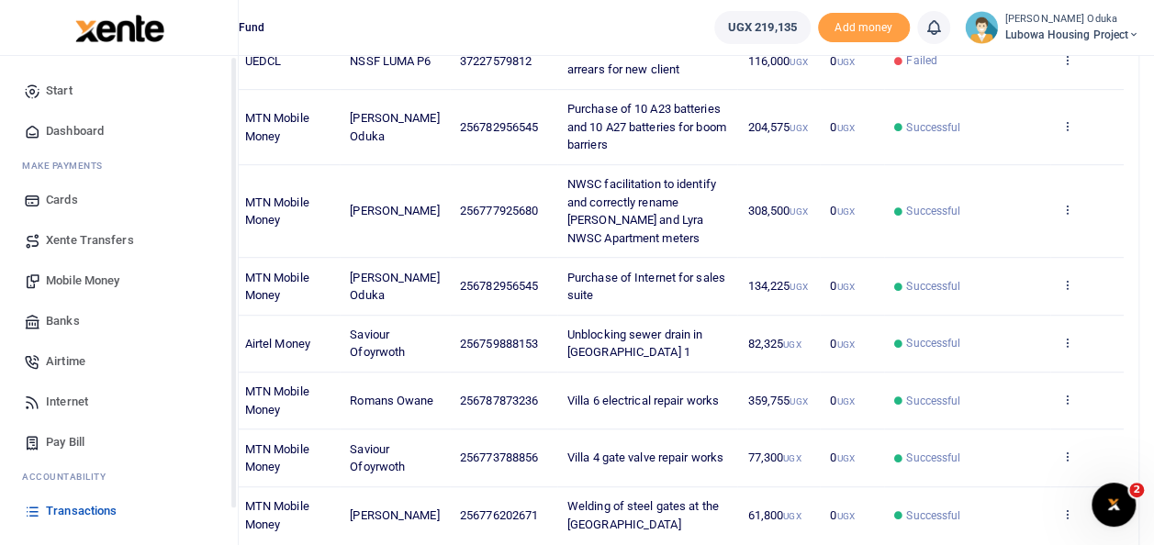
click at [86, 507] on span "Transactions" at bounding box center [81, 511] width 71 height 18
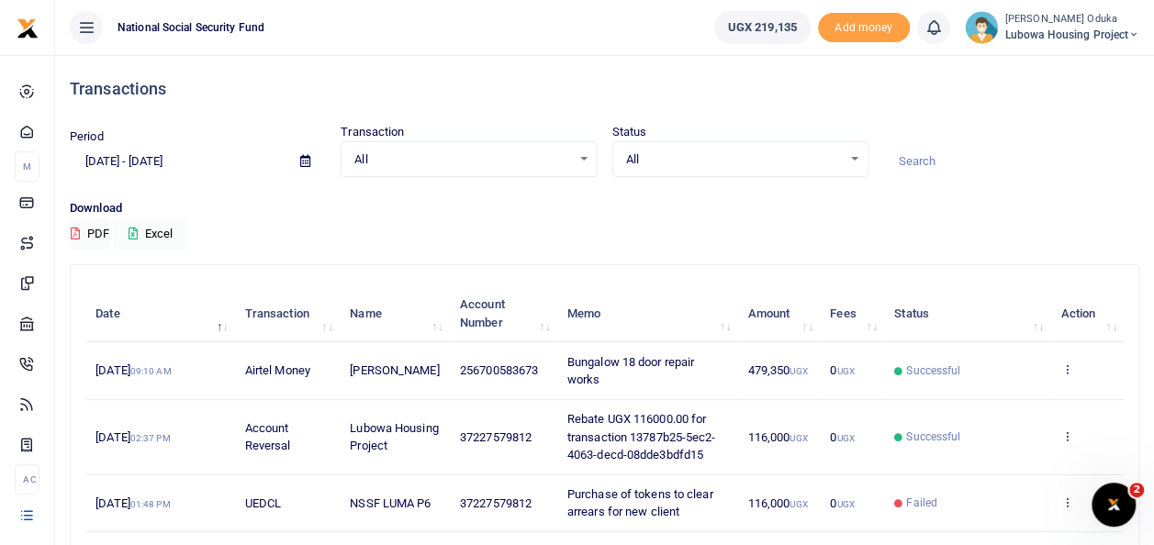
click at [117, 162] on input "[DATE] - [DATE]" at bounding box center [178, 161] width 216 height 31
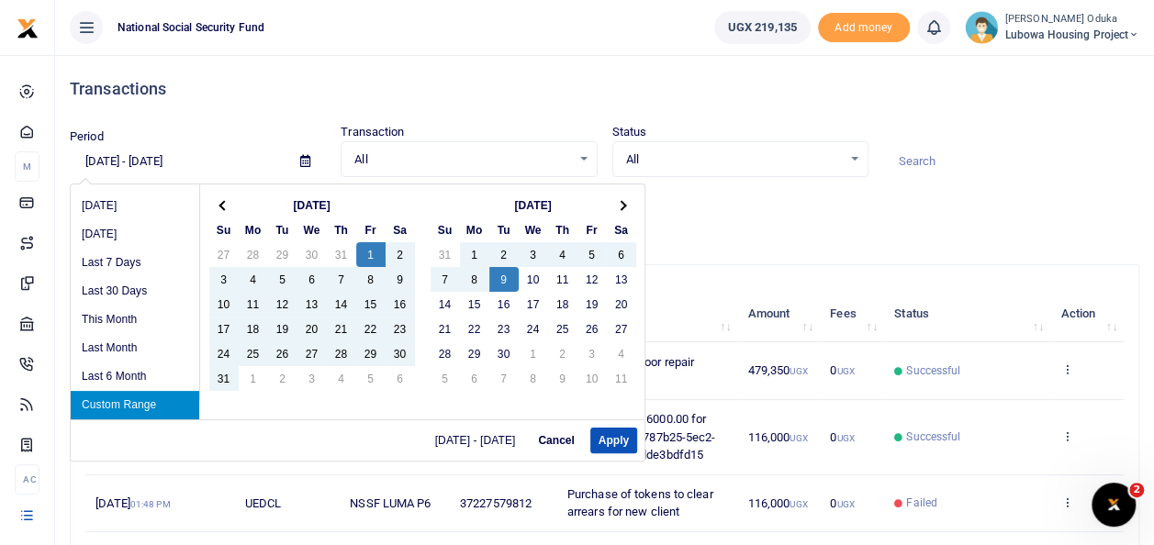
click at [97, 166] on input "[DATE] - [DATE]" at bounding box center [178, 161] width 216 height 31
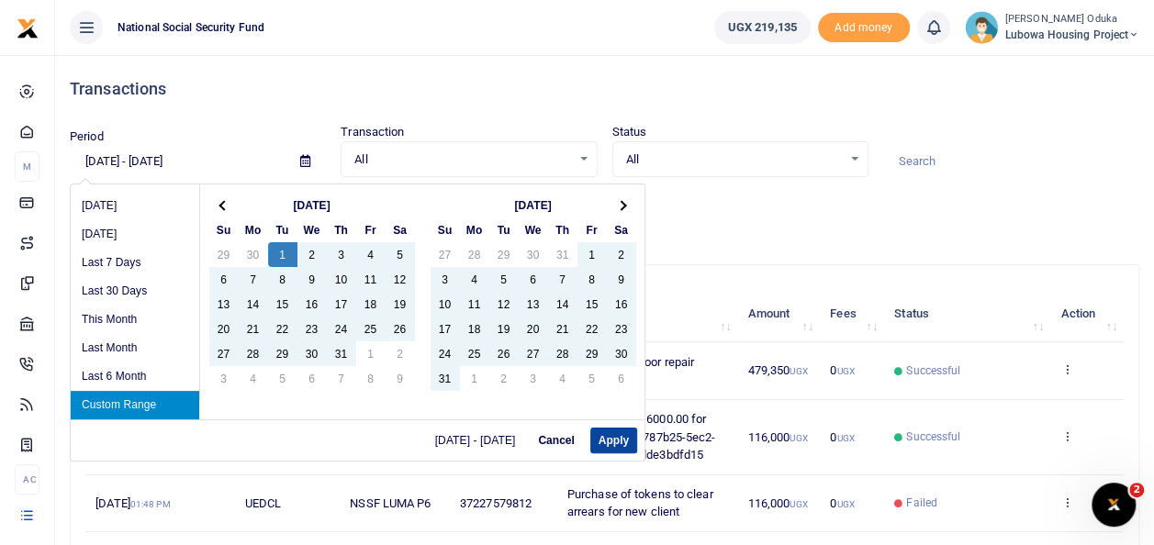
type input "[DATE] - [DATE]"
click at [605, 437] on button "Apply" at bounding box center [613, 441] width 47 height 26
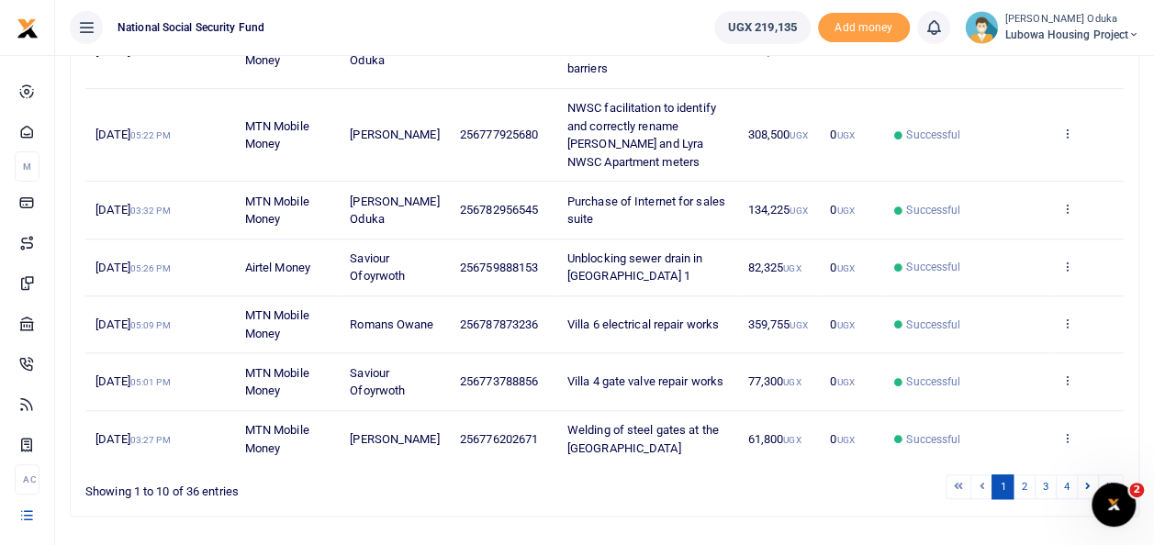
scroll to position [562, 0]
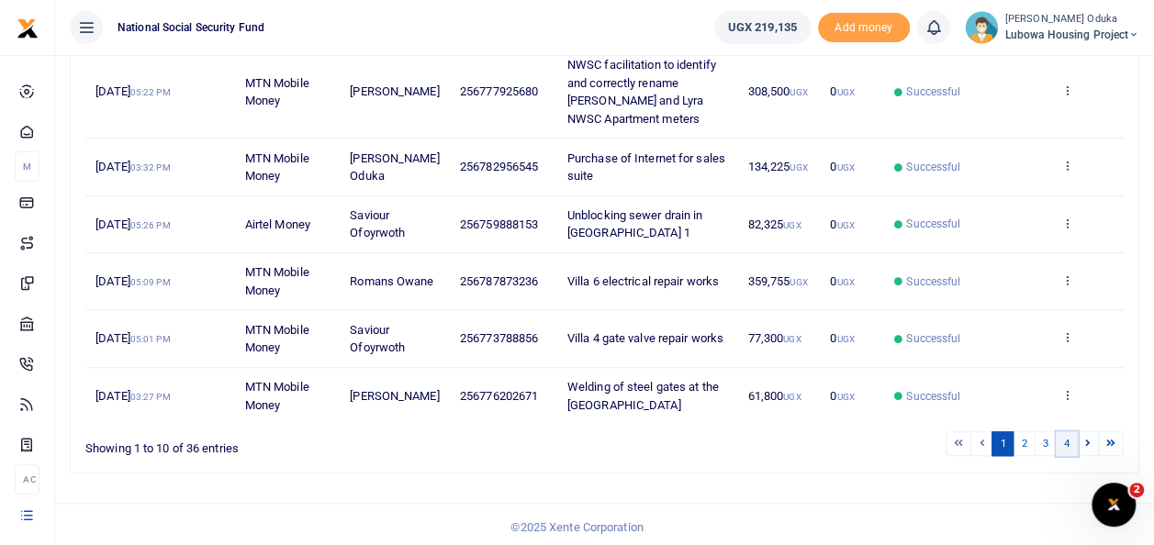
click at [1068, 442] on link "4" at bounding box center [1067, 443] width 22 height 25
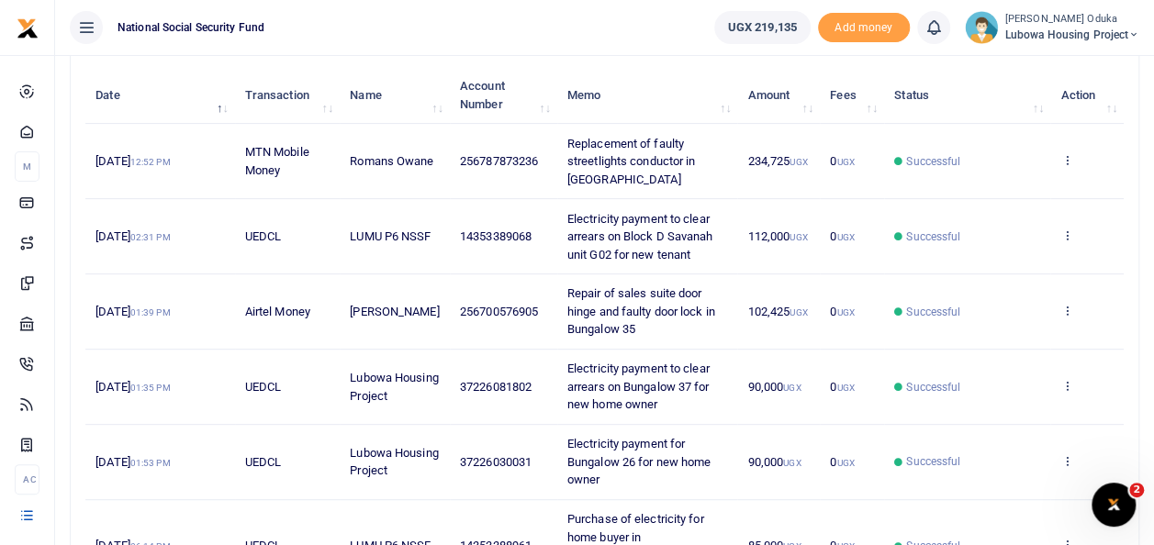
scroll to position [370, 0]
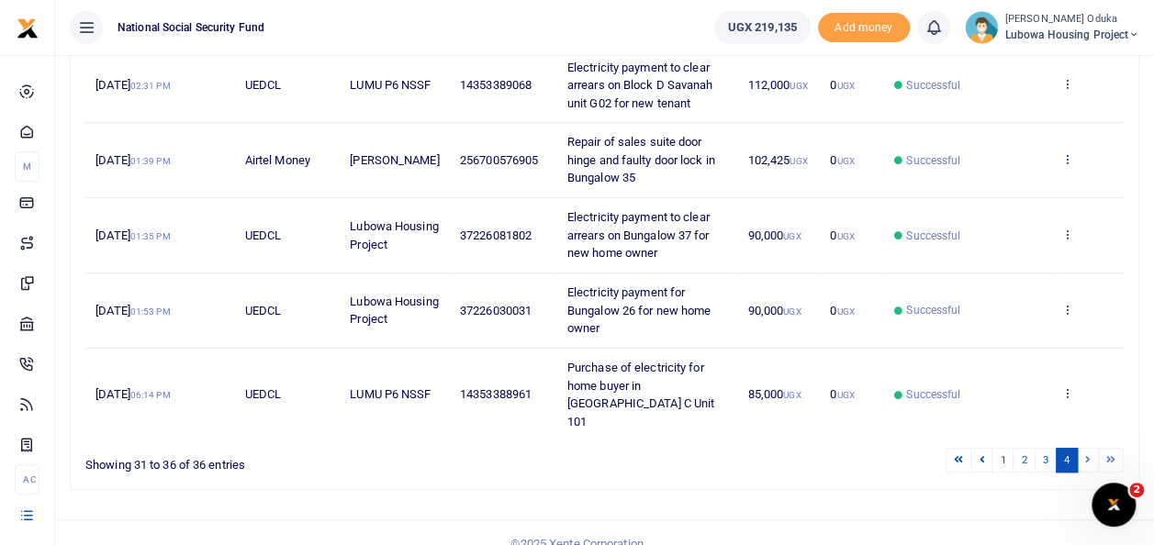
click at [1068, 156] on icon at bounding box center [1066, 158] width 12 height 13
click at [1020, 178] on link "View details" at bounding box center [999, 189] width 145 height 26
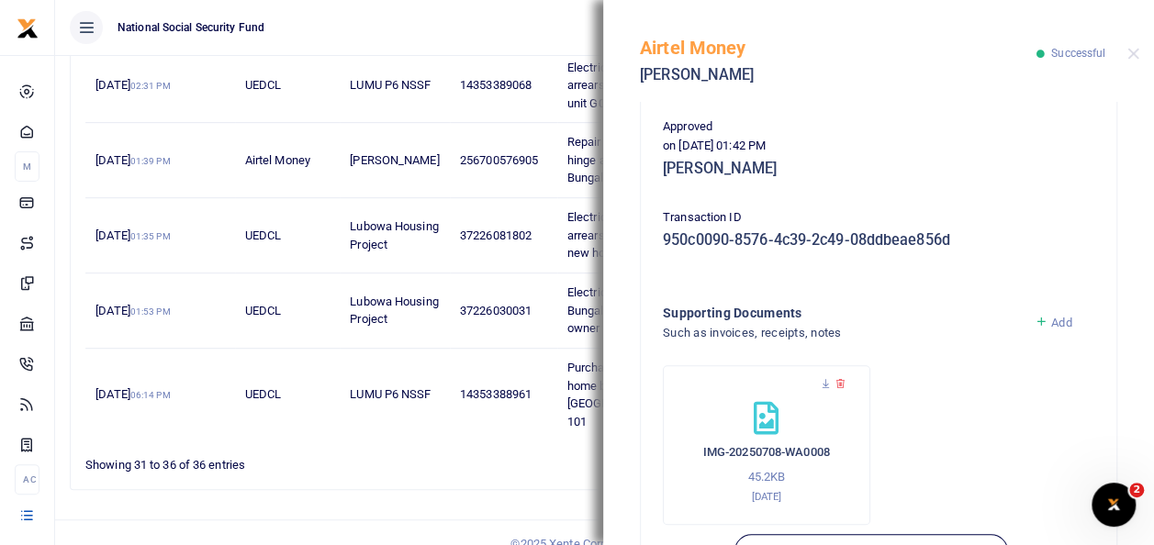
scroll to position [453, 0]
